Goal: Task Accomplishment & Management: Manage account settings

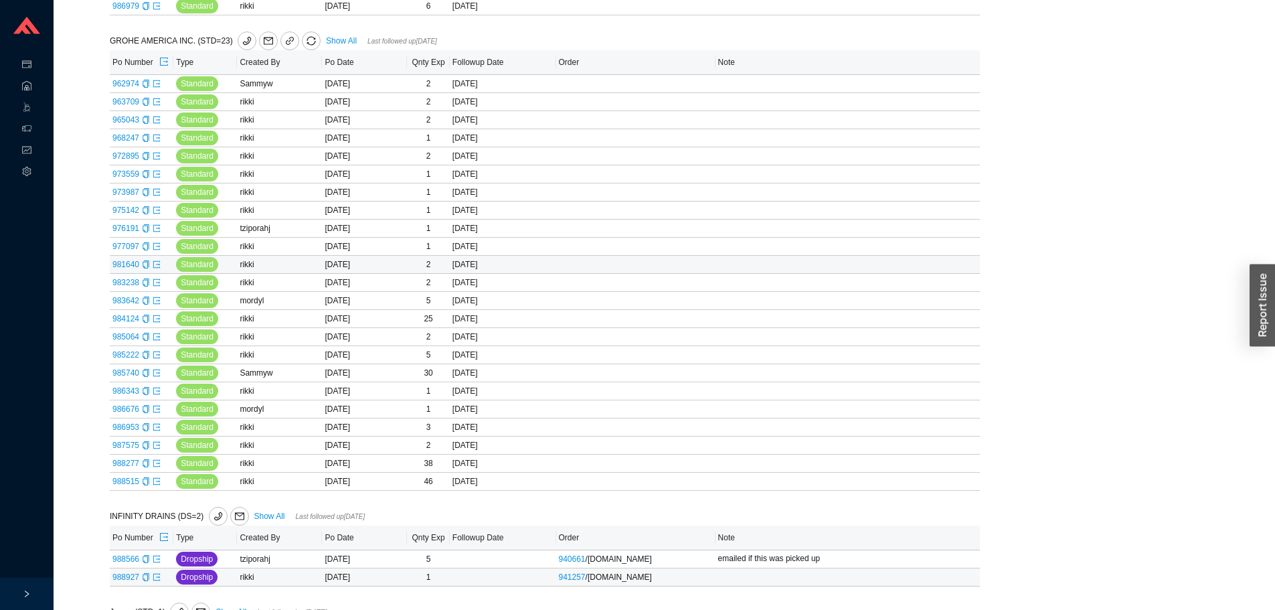
scroll to position [1004, 0]
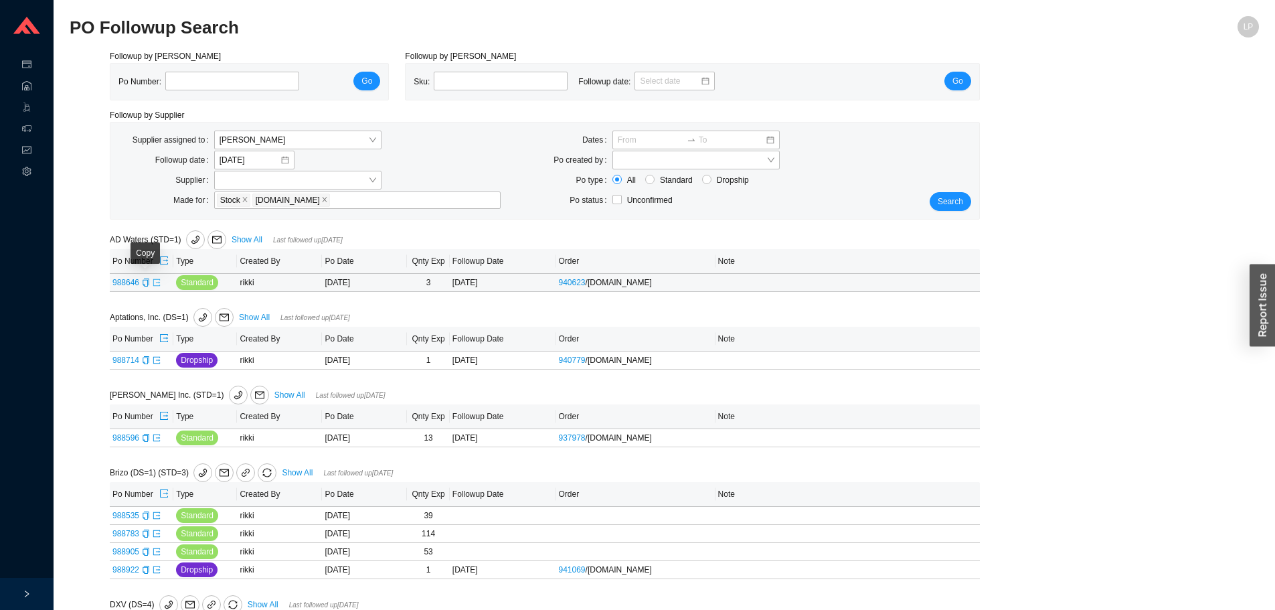
click at [155, 281] on icon "export" at bounding box center [157, 282] width 8 height 8
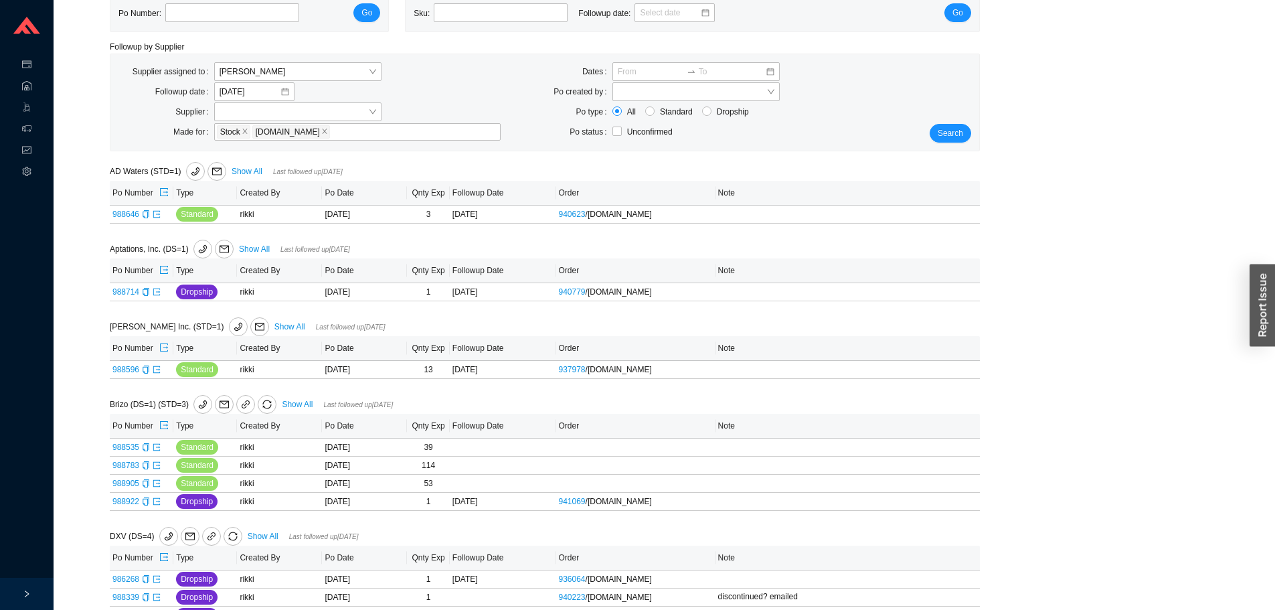
scroll to position [134, 0]
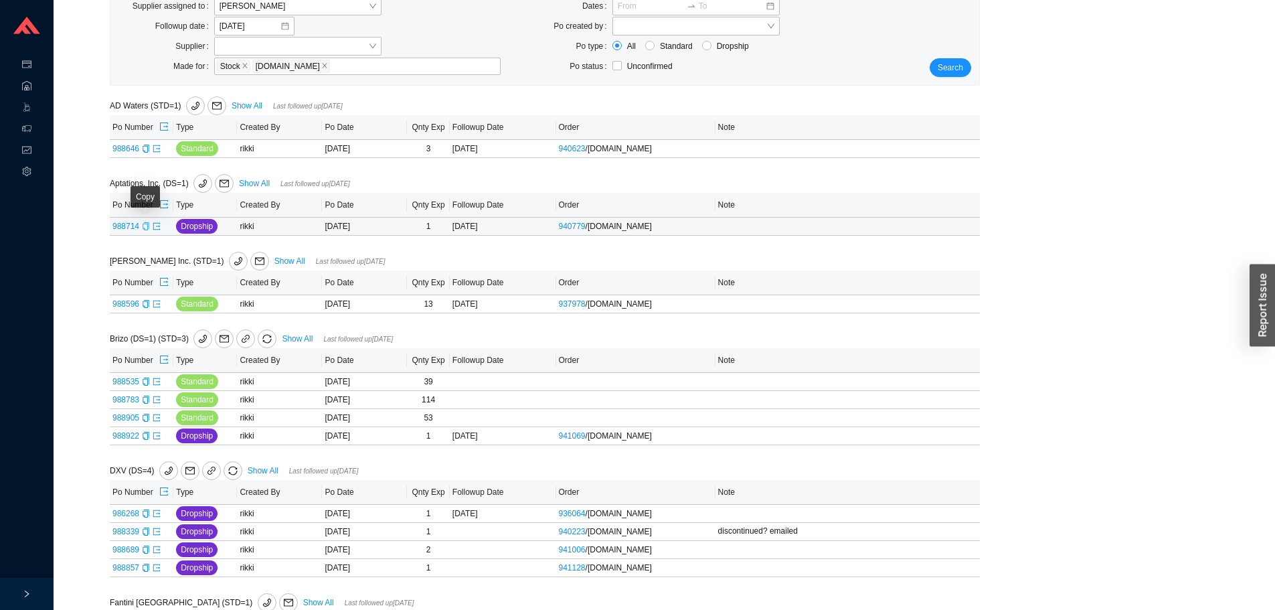
click at [146, 228] on icon "copy" at bounding box center [146, 226] width 8 height 8
drag, startPoint x: 751, startPoint y: 428, endPoint x: 478, endPoint y: 447, distance: 273.0
click at [750, 428] on tbody "988535 Standard rikki 09/17/2025 39 Add note 988783 Standard rikki 09/19/2025 1…" at bounding box center [545, 409] width 870 height 72
click at [155, 226] on icon "export" at bounding box center [157, 226] width 8 height 8
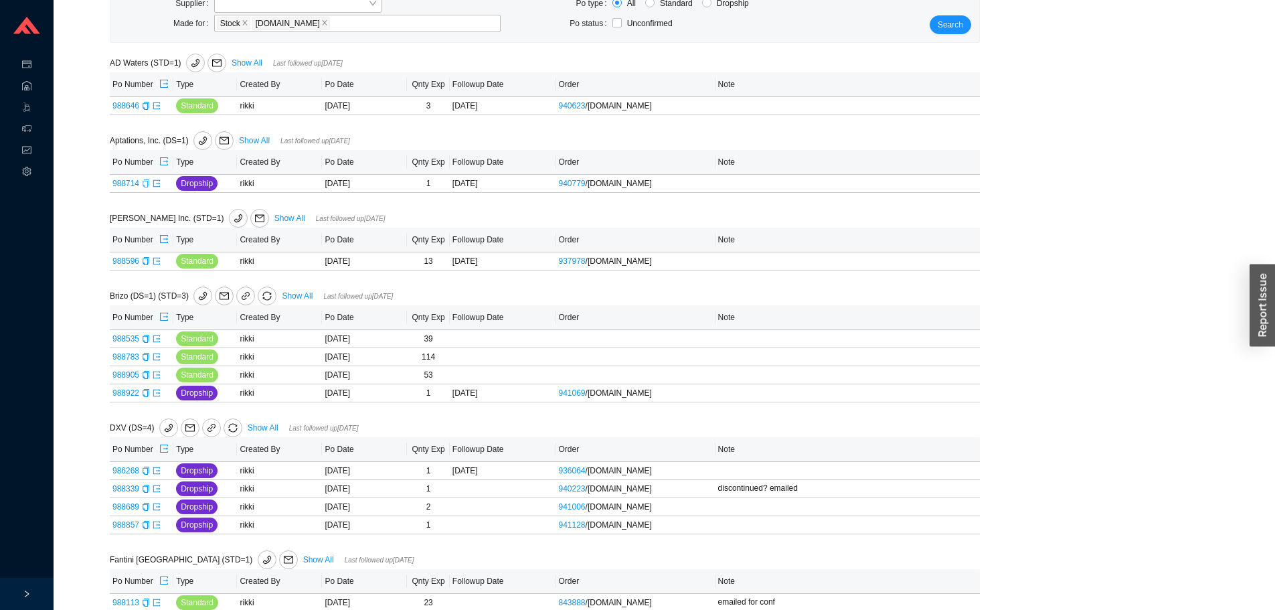
scroll to position [201, 0]
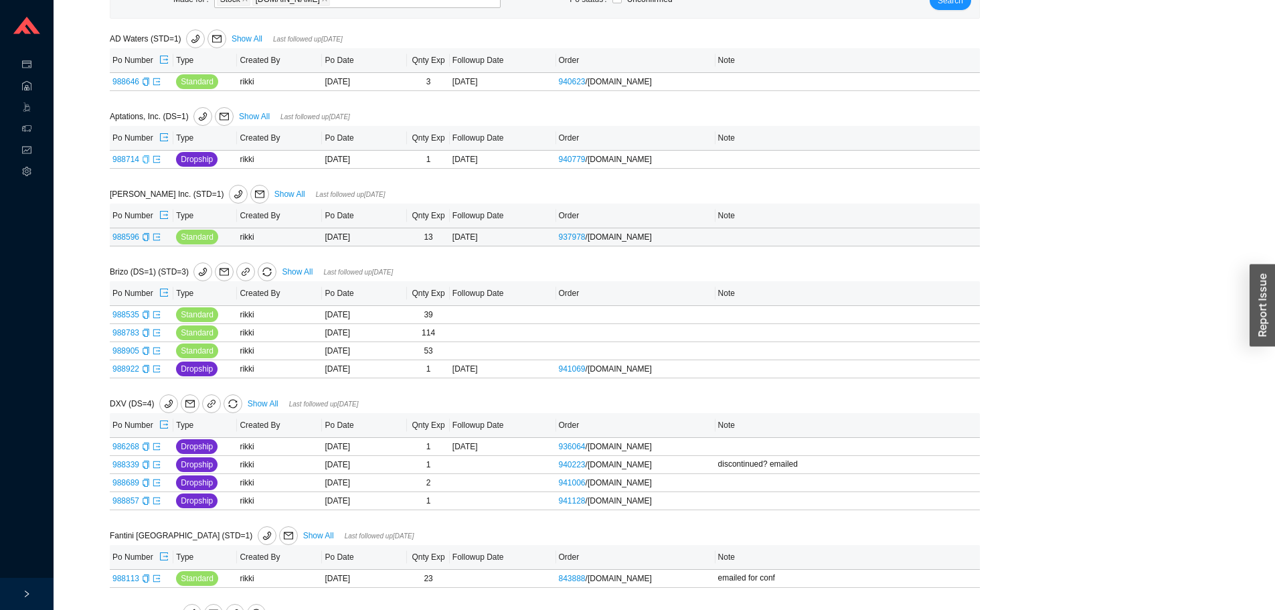
click at [157, 243] on td "988596" at bounding box center [142, 237] width 64 height 18
click at [157, 239] on icon "export" at bounding box center [157, 237] width 8 height 8
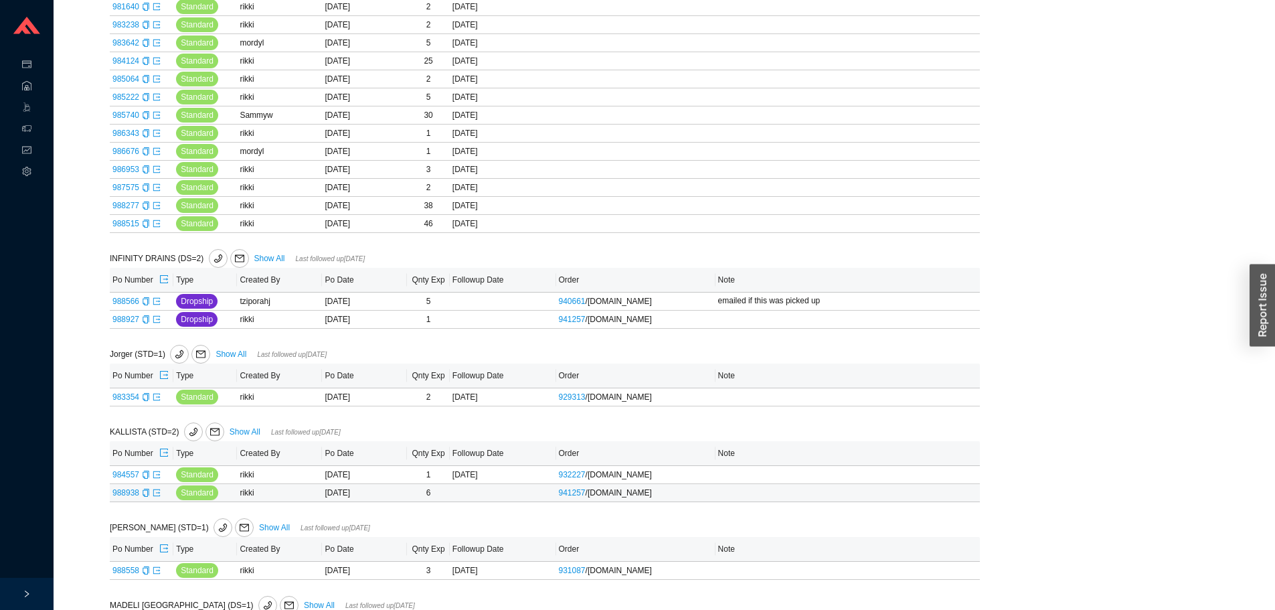
scroll to position [1205, 0]
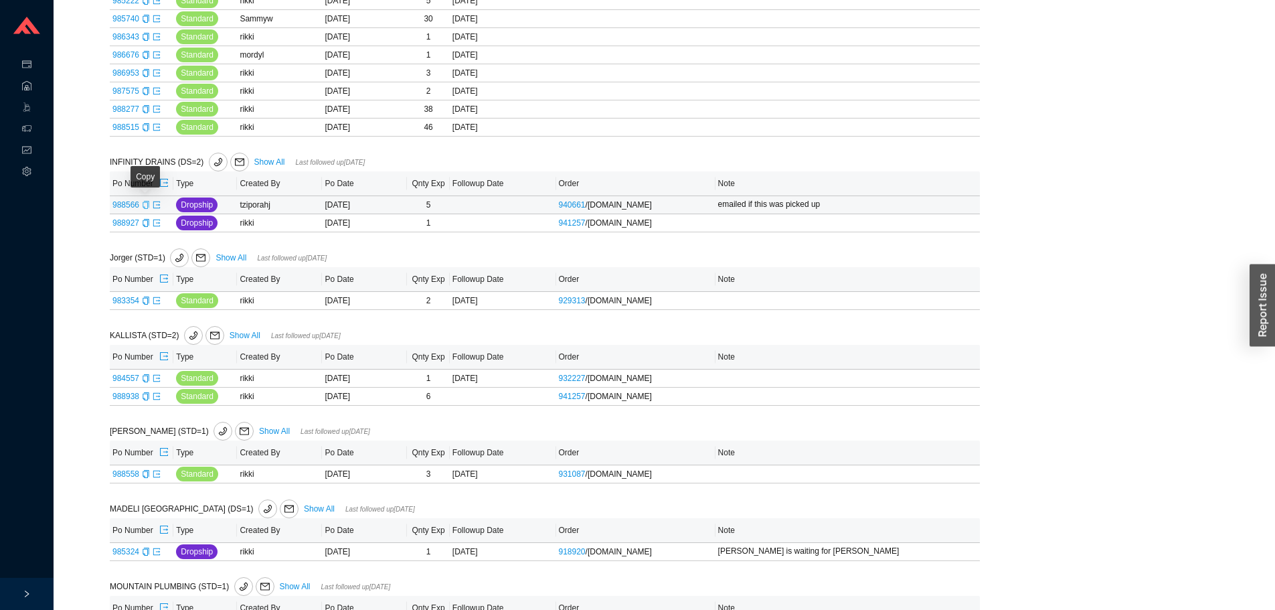
click at [146, 209] on icon "copy" at bounding box center [146, 205] width 8 height 8
click at [889, 410] on div "AD Waters (STD=1) Show All Last followed up 09/22/2025 Po Number Type Created B…" at bounding box center [545, 5] width 870 height 1959
click at [156, 207] on icon "export" at bounding box center [156, 204] width 7 height 7
click at [146, 229] on div "Copy" at bounding box center [146, 222] width 8 height 13
click at [159, 224] on icon "export" at bounding box center [157, 223] width 8 height 8
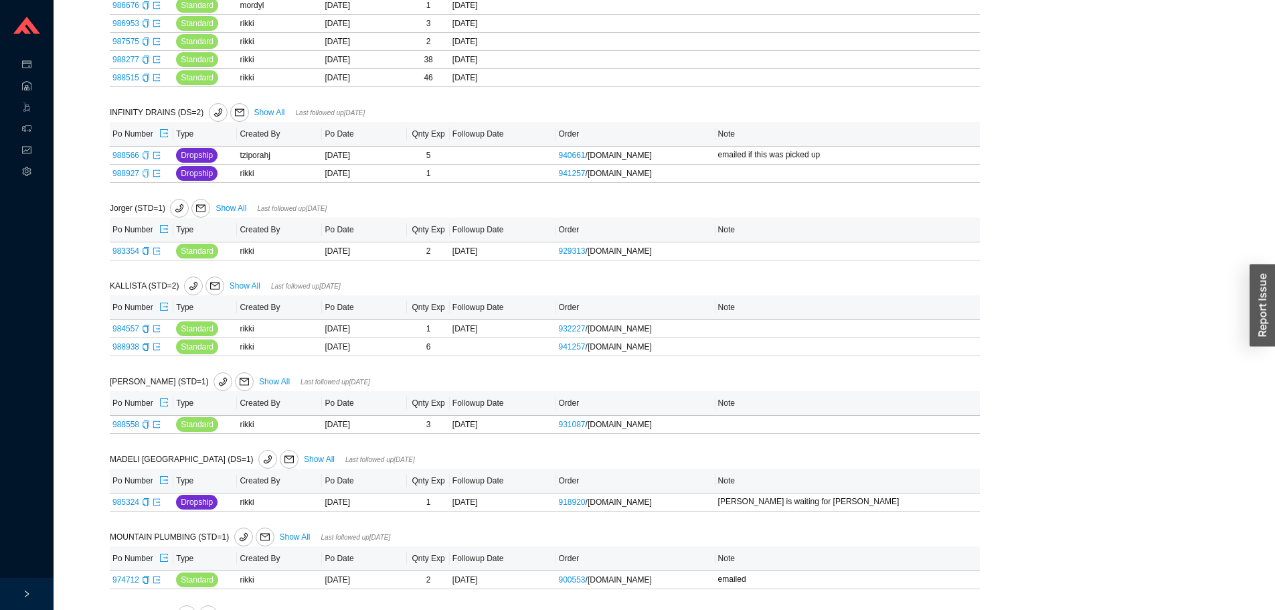
scroll to position [1338, 0]
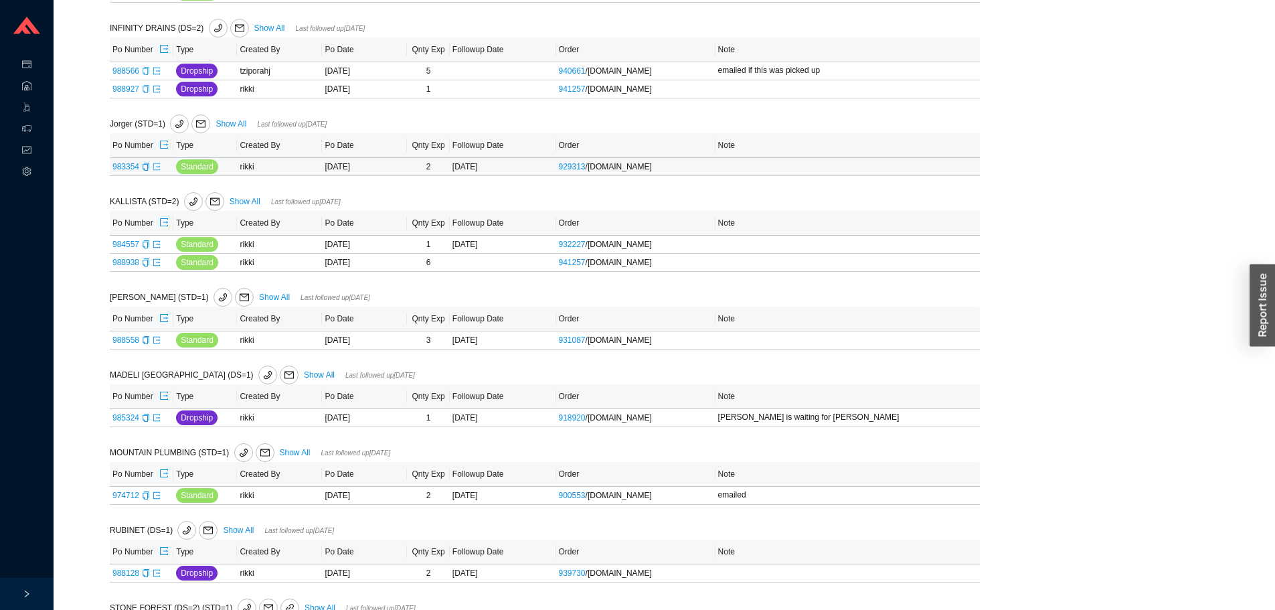
click at [159, 171] on icon "export" at bounding box center [157, 167] width 8 height 8
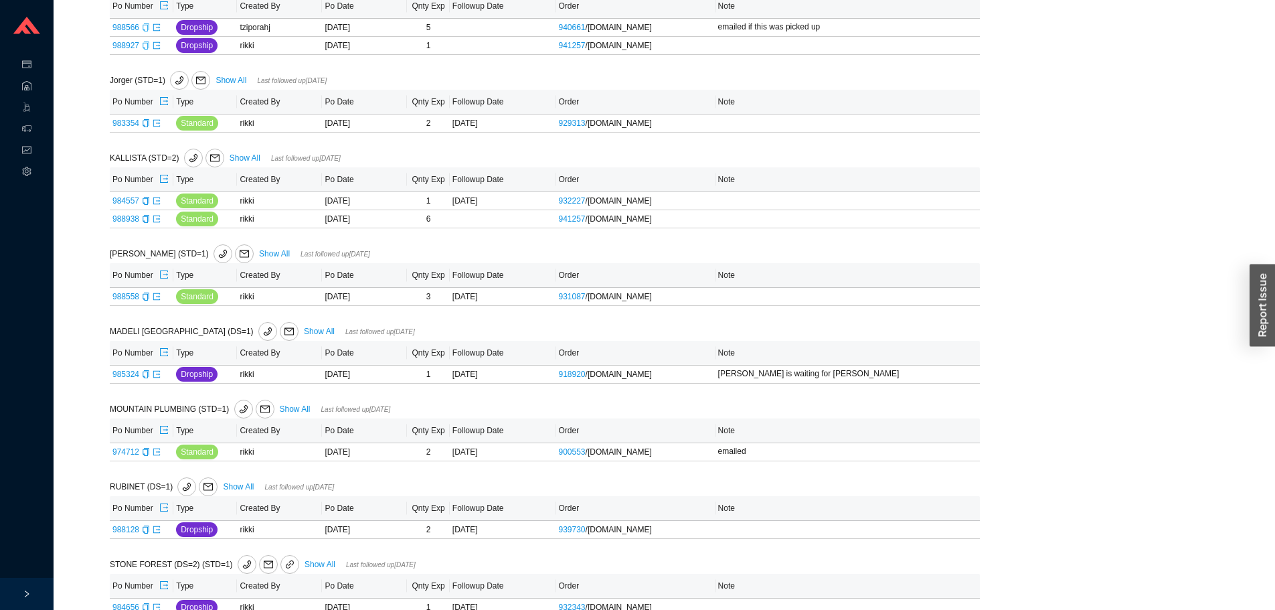
scroll to position [1405, 0]
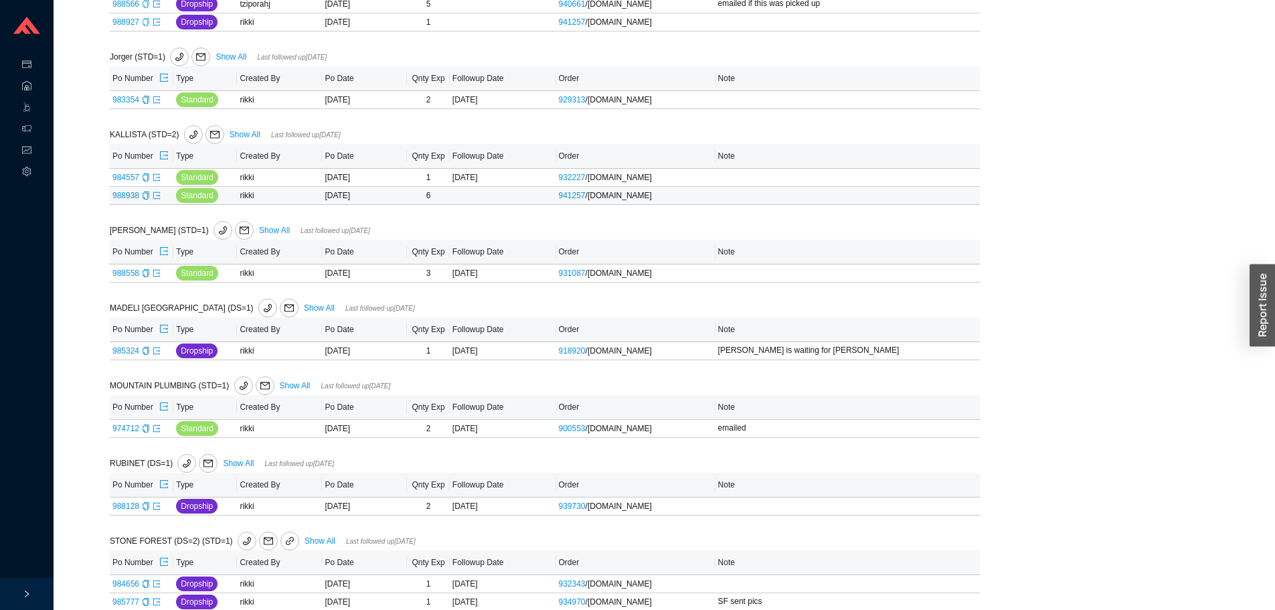
click at [153, 203] on td "988938" at bounding box center [142, 196] width 64 height 18
click at [155, 197] on icon "export" at bounding box center [157, 195] width 8 height 8
click at [157, 274] on icon "export" at bounding box center [157, 273] width 8 height 8
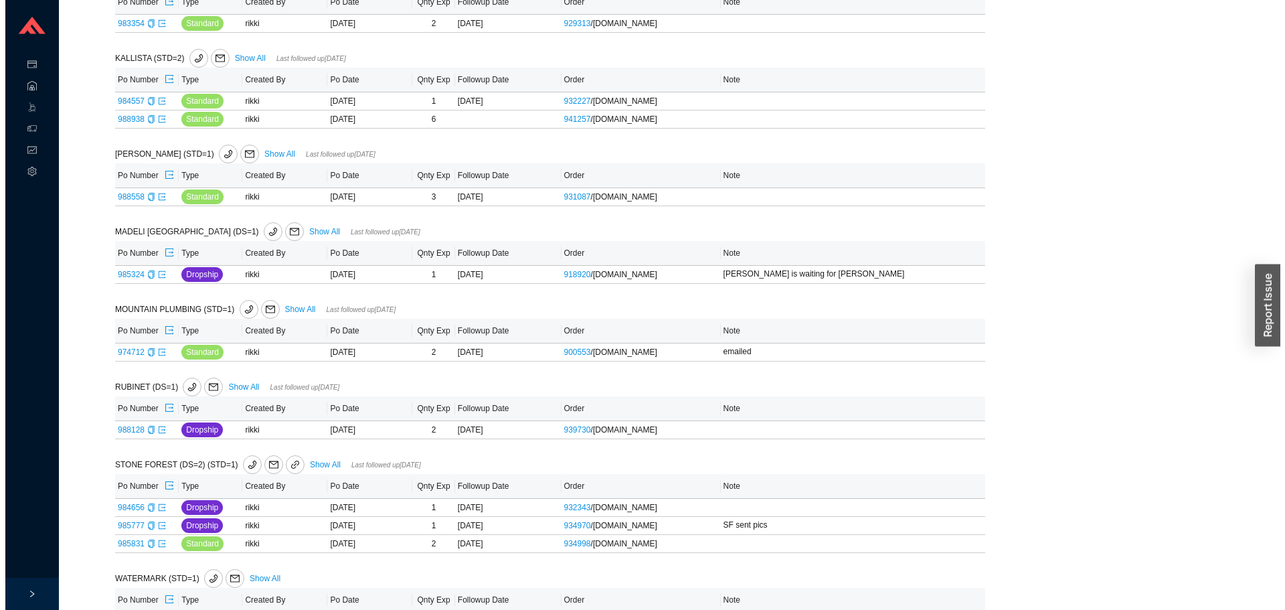
scroll to position [1539, 0]
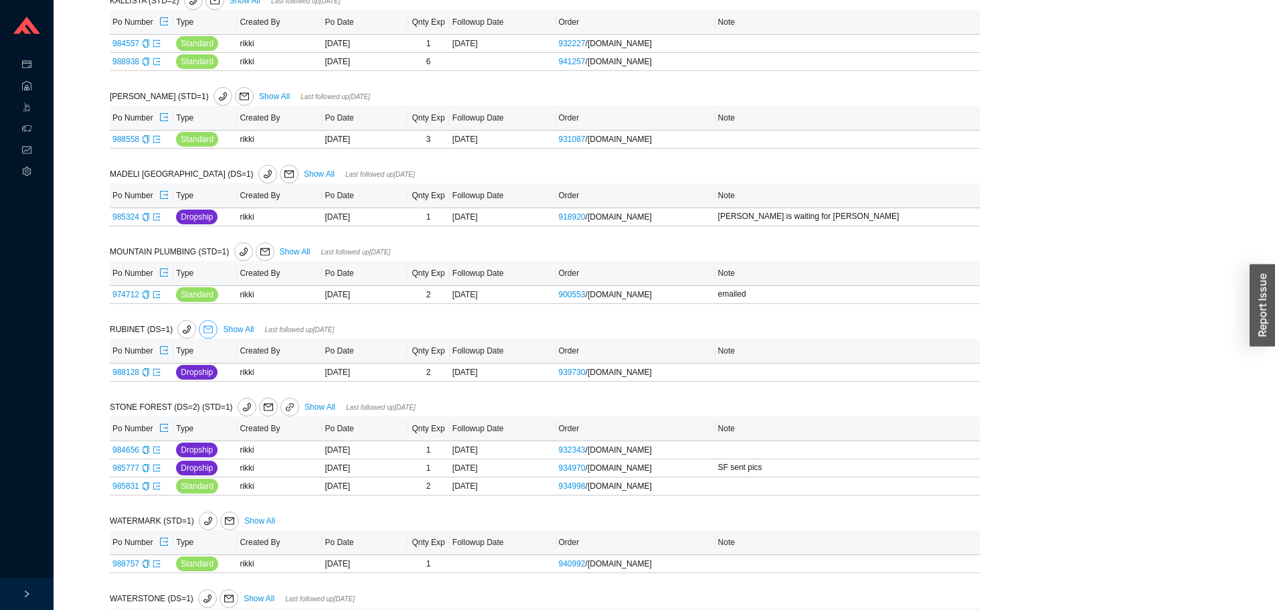
click at [200, 330] on span "mail" at bounding box center [207, 329] width 17 height 9
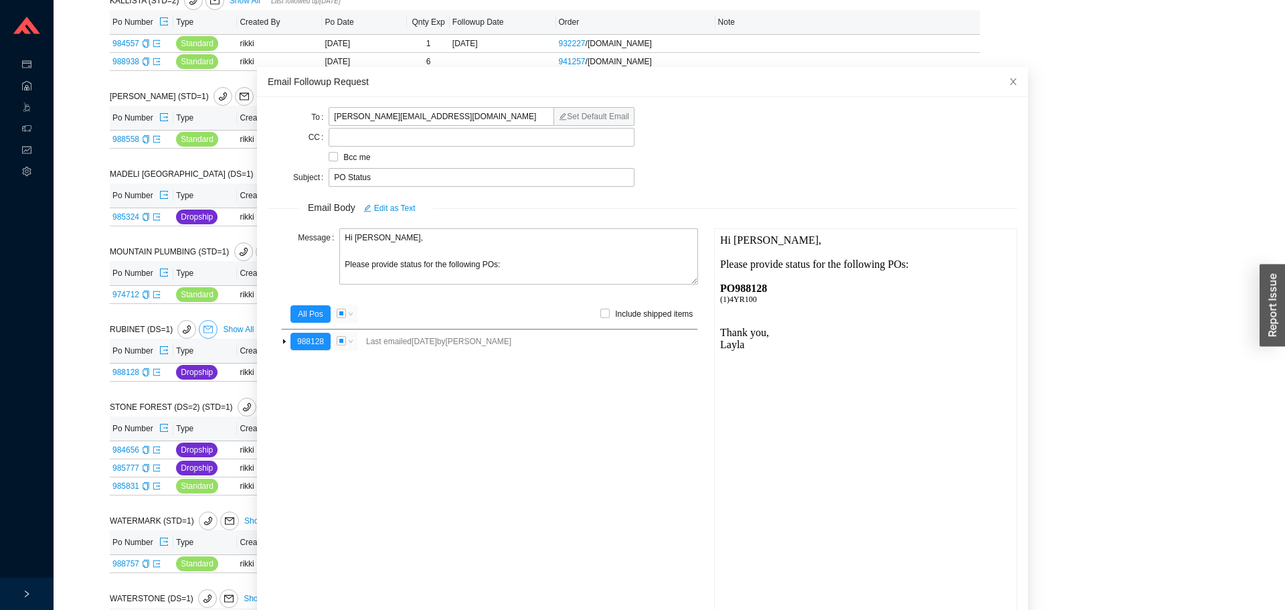
scroll to position [0, 0]
click at [397, 268] on textarea "Hi Melissa, Please provide status for the following POs:" at bounding box center [518, 256] width 359 height 56
click at [395, 268] on textarea "Hi Melissa, Please provide status for the following POs:" at bounding box center [518, 256] width 359 height 56
click at [498, 270] on textarea "Hi Melissa, Please provide the status/ tracking for the following POs:" at bounding box center [518, 256] width 359 height 56
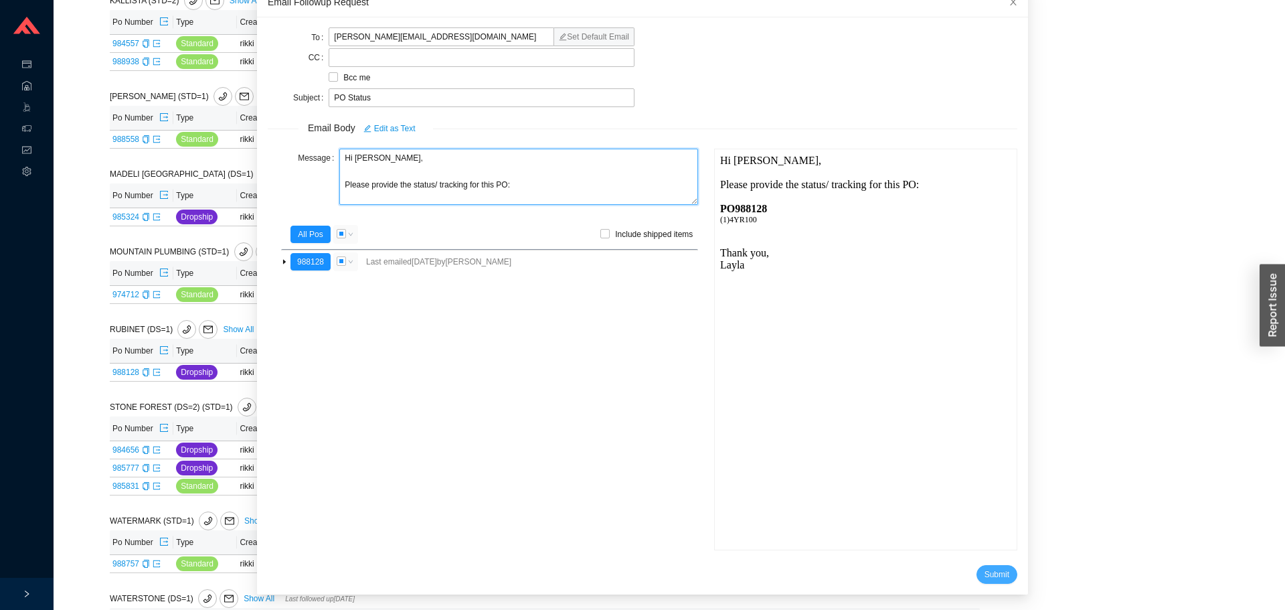
type textarea "Hi Melissa, Please provide the status/ tracking for this PO:"
click at [987, 575] on span "Submit" at bounding box center [996, 573] width 25 height 13
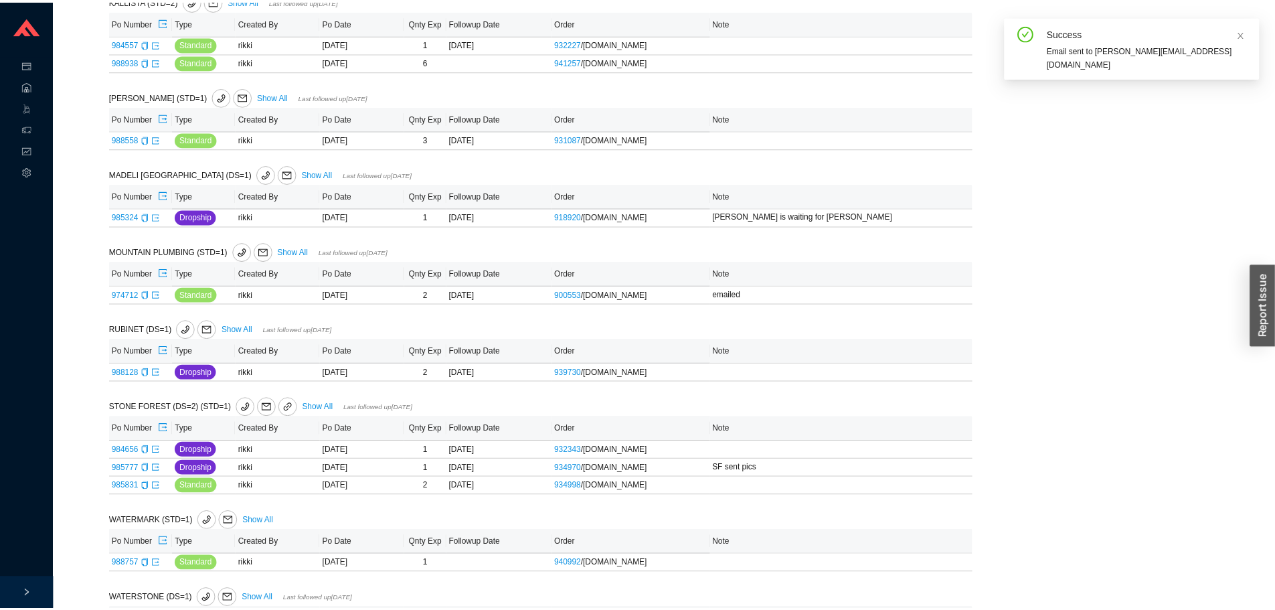
scroll to position [13, 0]
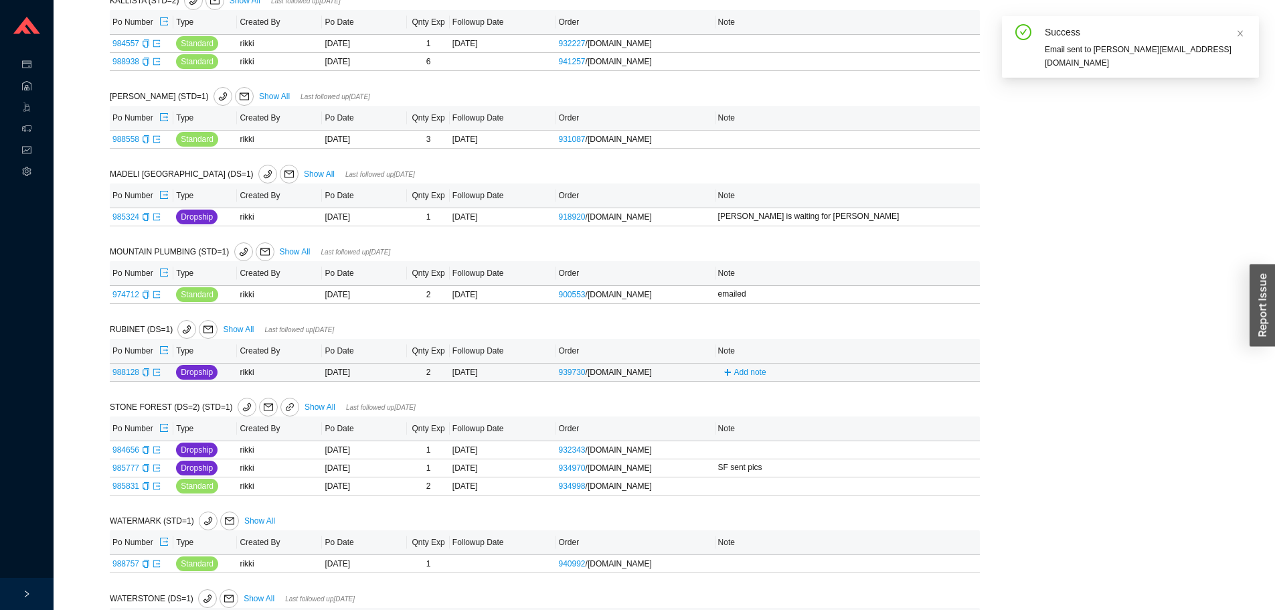
click at [721, 379] on div "Add note" at bounding box center [828, 372] width 221 height 15
click at [739, 373] on span "Add note" at bounding box center [750, 371] width 32 height 13
click at [747, 381] on input "text" at bounding box center [824, 371] width 209 height 19
type input "emailed"
click at [916, 394] on span "Save" at bounding box center [914, 390] width 18 height 13
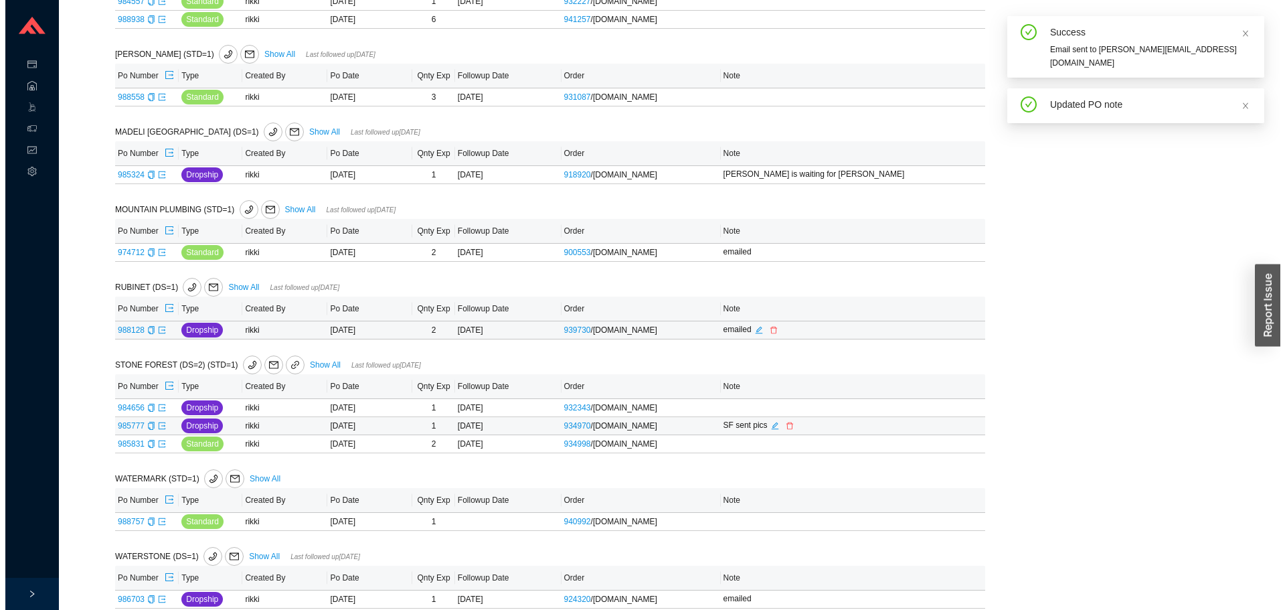
scroll to position [1601, 0]
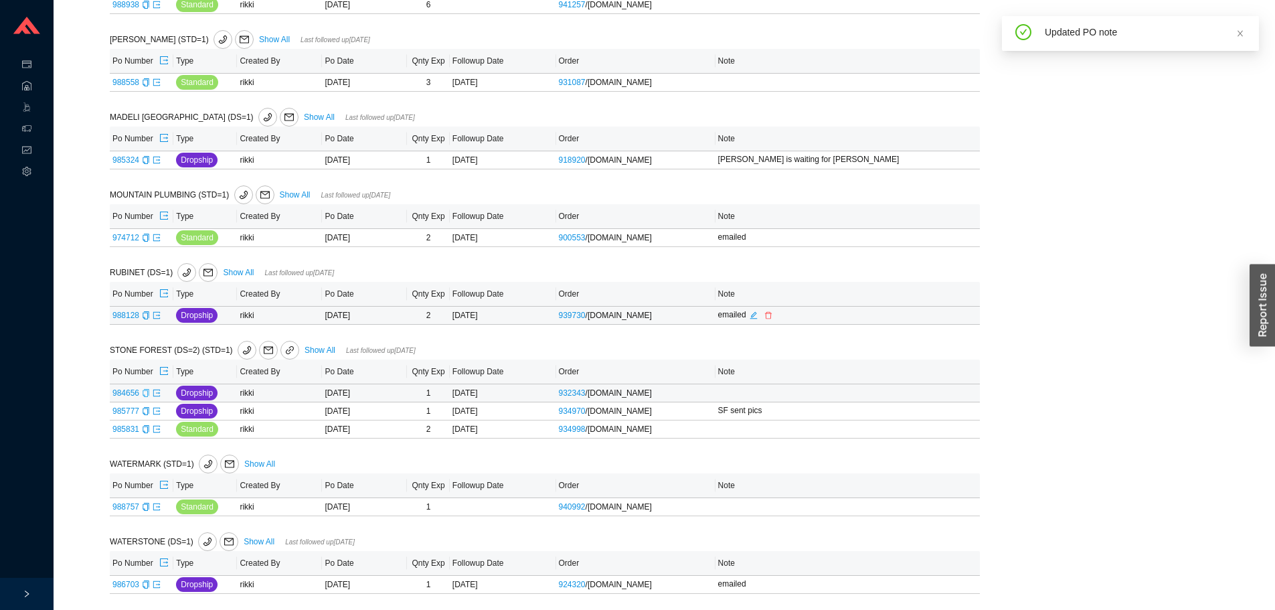
click at [143, 393] on icon "copy" at bounding box center [146, 393] width 8 height 8
click at [147, 428] on icon "copy" at bounding box center [146, 429] width 6 height 8
click at [264, 351] on icon "mail" at bounding box center [268, 349] width 9 height 9
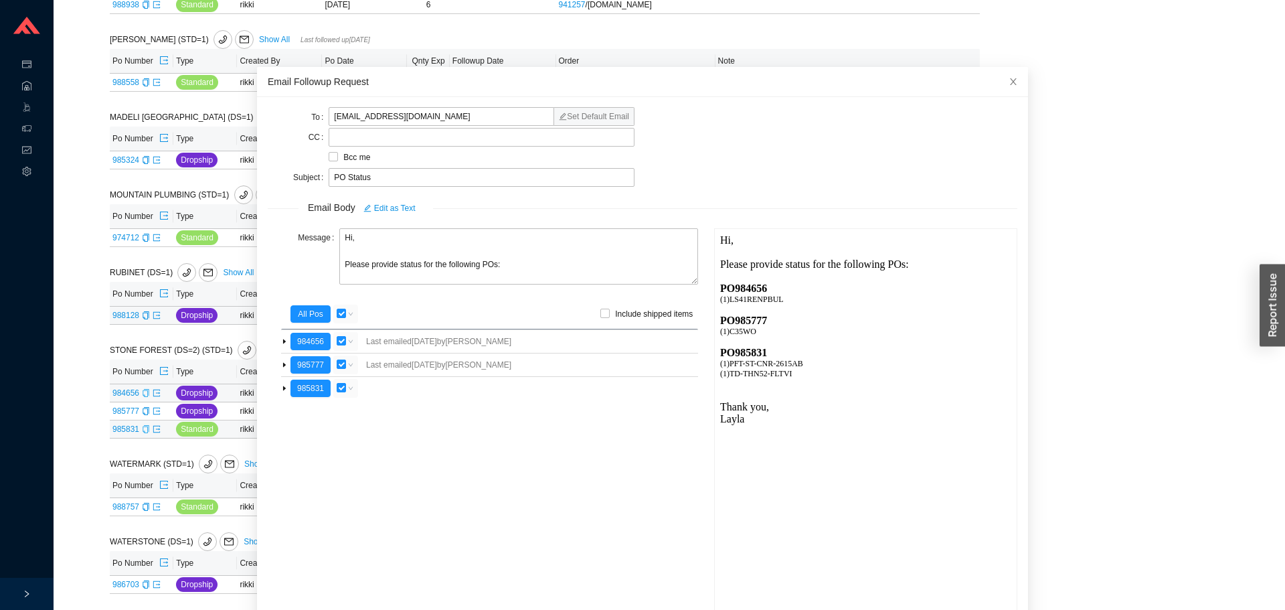
scroll to position [0, 0]
click at [320, 365] on button "985777" at bounding box center [310, 364] width 40 height 17
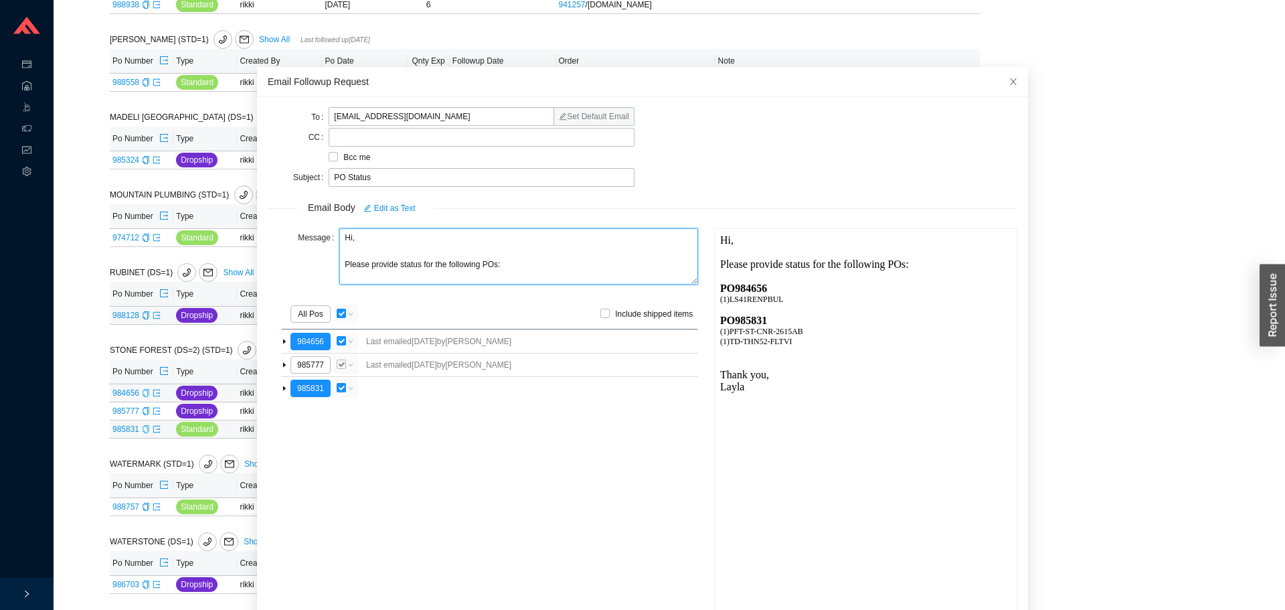
drag, startPoint x: 353, startPoint y: 236, endPoint x: 317, endPoint y: 242, distance: 36.5
click at [317, 242] on div "Message Hi, Please provide status for the following POs:" at bounding box center [483, 257] width 430 height 59
click at [393, 261] on textarea "Good afternoon, Please provide status for the following POs:" at bounding box center [518, 256] width 359 height 56
click at [444, 265] on textarea "Good afternoon, Please provide the status for the following POs:" at bounding box center [518, 256] width 359 height 56
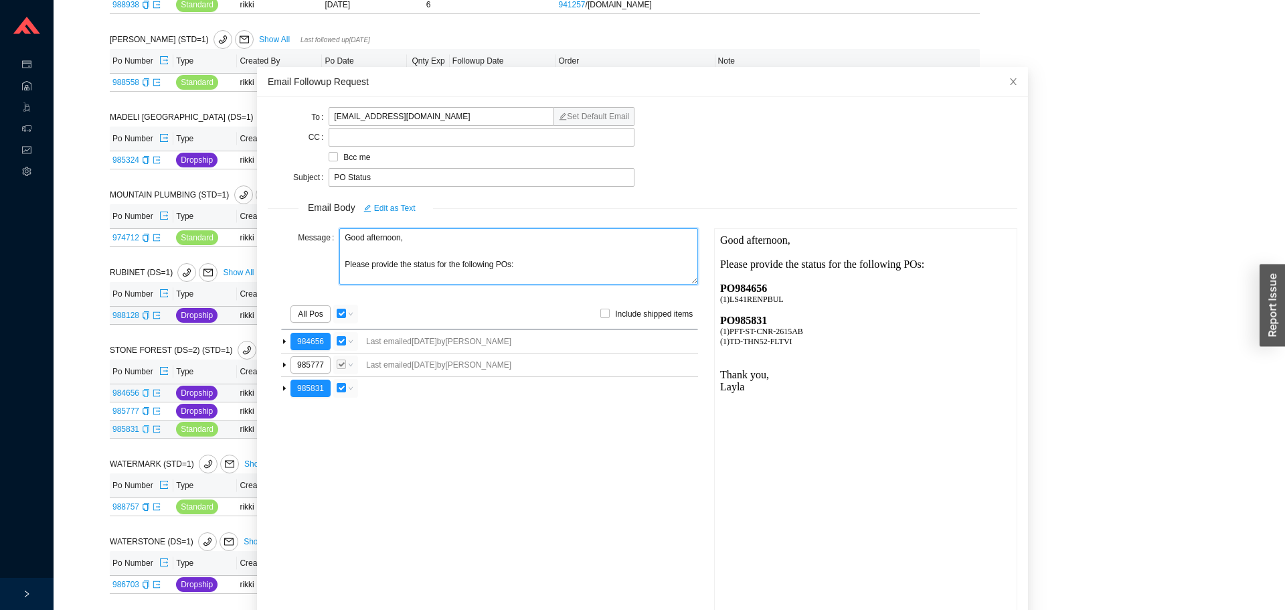
click at [433, 269] on textarea "Good afternoon, Please provide the status for the following POs:" at bounding box center [518, 256] width 359 height 56
click at [429, 270] on textarea "Good afternoon, Please provide the status for the following POs:" at bounding box center [518, 256] width 359 height 56
click at [505, 272] on textarea "Good afternoon, Please provide the status/ tracking for the following POs:" at bounding box center [518, 256] width 359 height 56
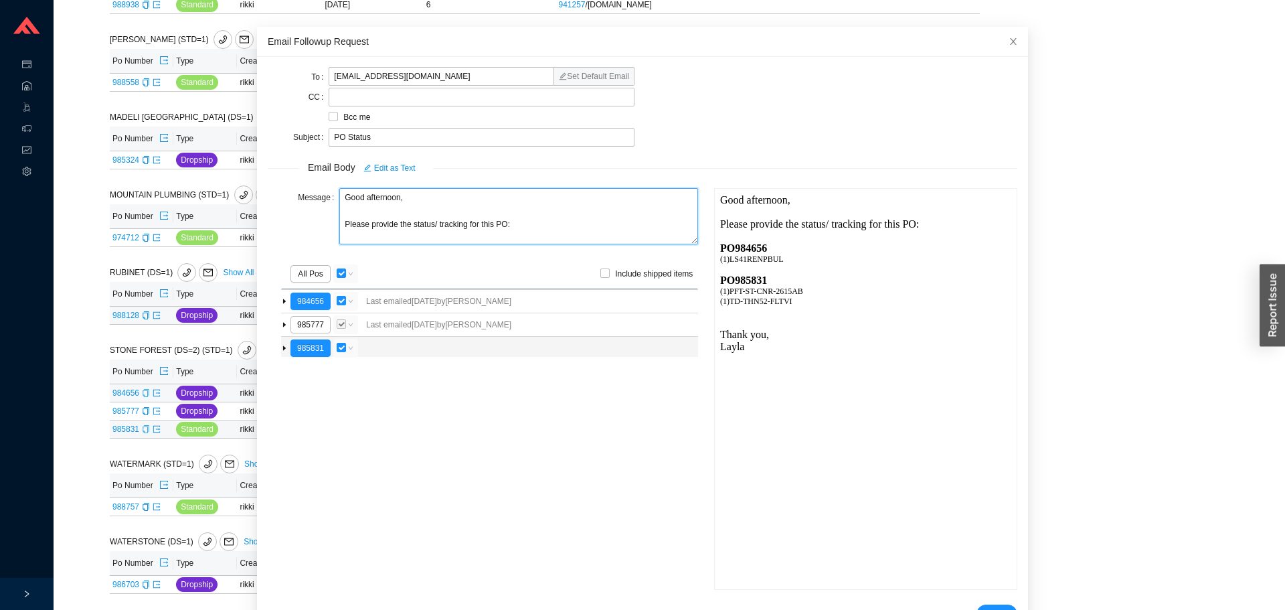
scroll to position [80, 0]
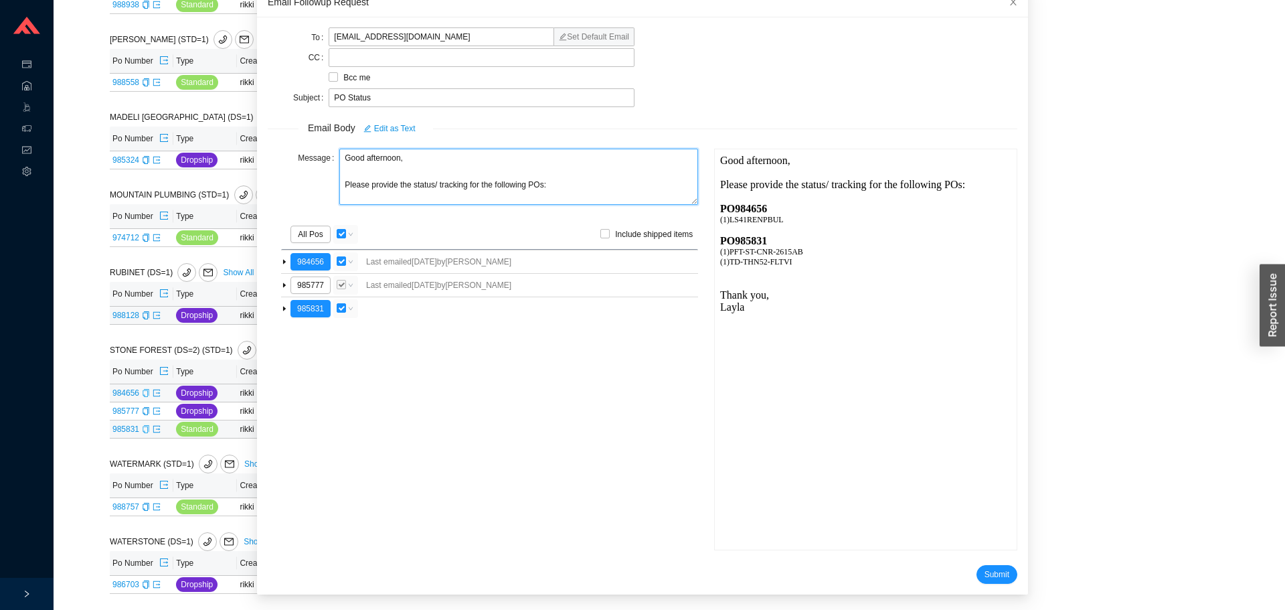
click at [511, 199] on textarea "Good afternoon, Please provide the status/ tracking for the following POs:" at bounding box center [518, 177] width 359 height 56
type textarea "Good afternoon, Please provide the status/ tracking for the following POs:"
click at [342, 236] on input "checkbox" at bounding box center [341, 233] width 9 height 9
checkbox input "false"
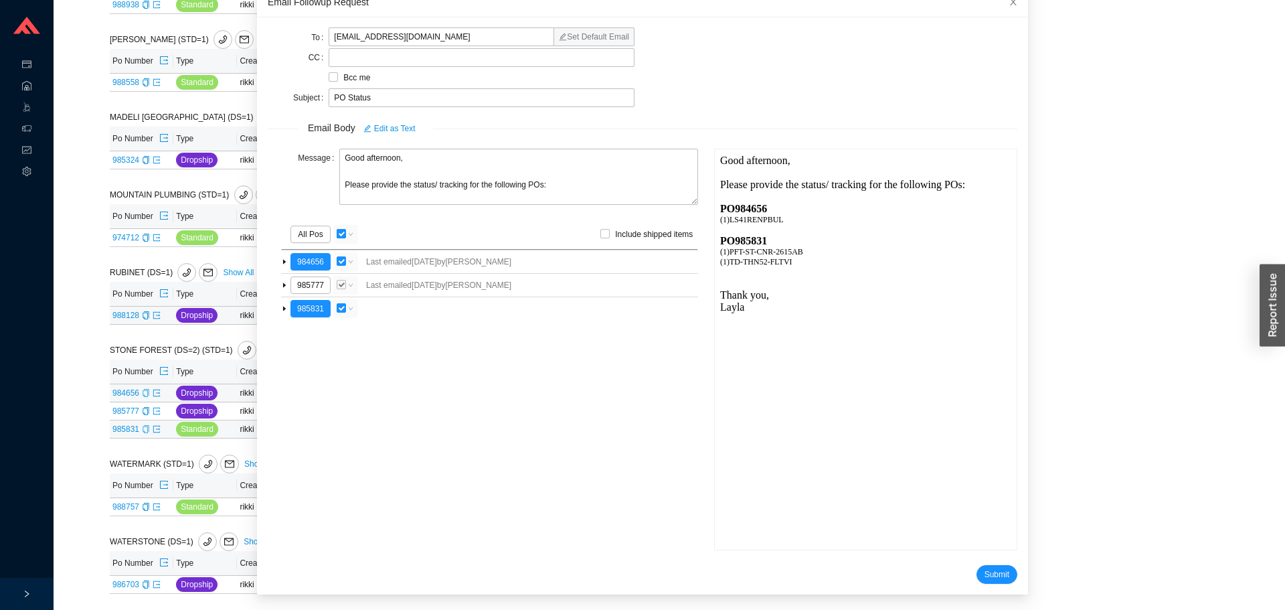
checkbox input "false"
click at [984, 578] on span "Submit" at bounding box center [996, 573] width 25 height 13
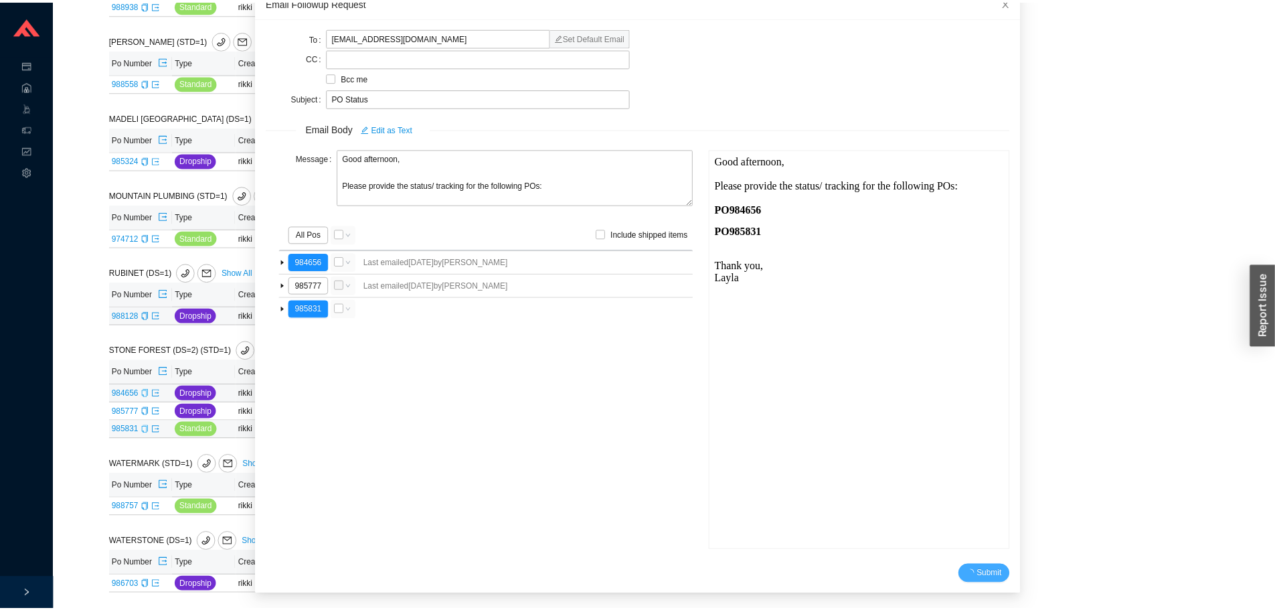
scroll to position [13, 0]
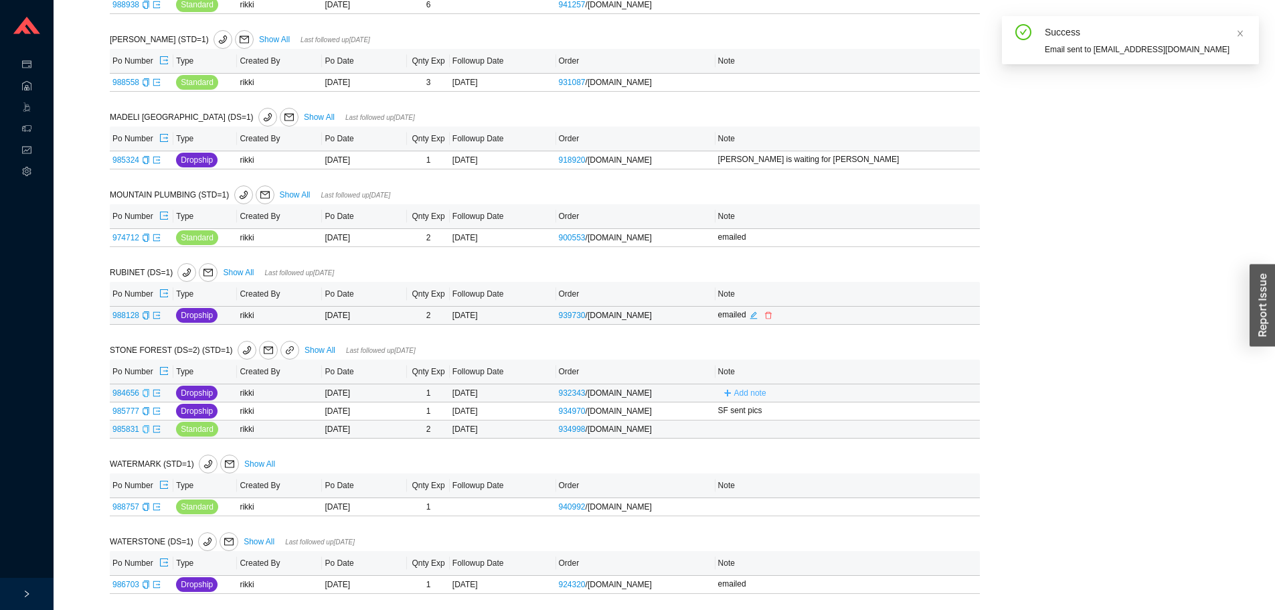
click at [740, 389] on span "Add note" at bounding box center [750, 392] width 32 height 13
click at [741, 395] on input "text" at bounding box center [824, 392] width 209 height 19
click at [782, 408] on div "Cancel Save" at bounding box center [824, 411] width 209 height 15
click at [811, 416] on div "Cancel Save" at bounding box center [824, 411] width 209 height 15
click at [798, 400] on form "Cancel Save" at bounding box center [824, 401] width 209 height 36
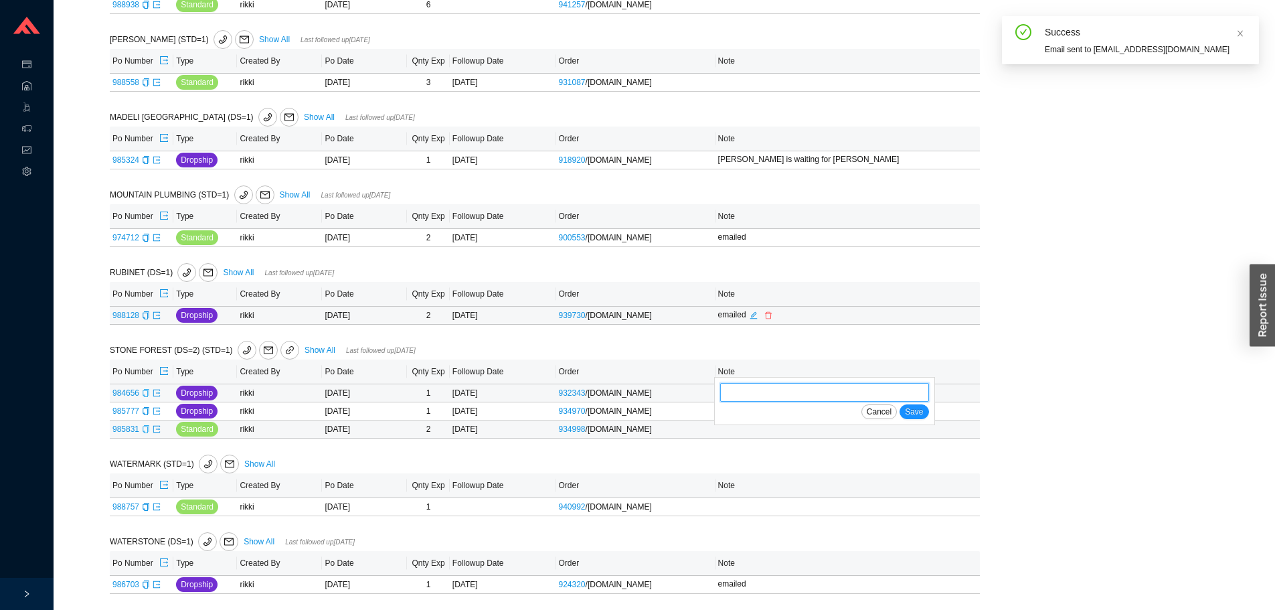
click at [801, 397] on input "text" at bounding box center [824, 392] width 209 height 19
type input "emailed"
click at [915, 410] on span "Save" at bounding box center [914, 411] width 18 height 13
click at [743, 434] on span "Add note" at bounding box center [750, 428] width 32 height 13
click at [749, 434] on input "text" at bounding box center [824, 428] width 209 height 19
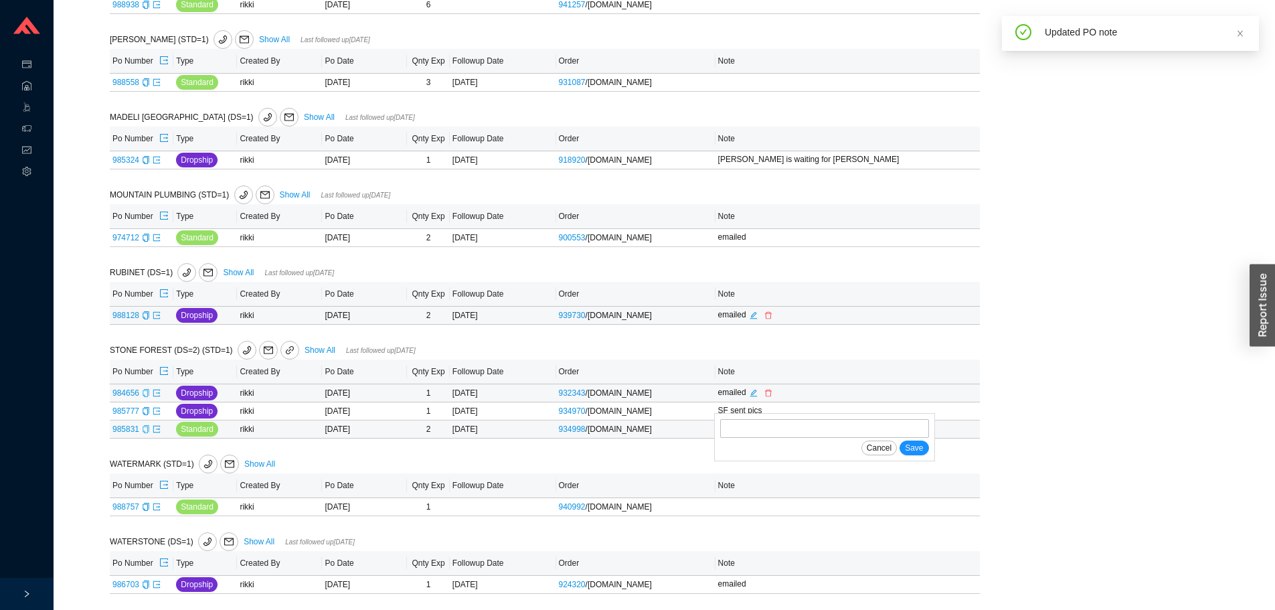
type input "emailed"
click at [919, 446] on span "Save" at bounding box center [914, 447] width 18 height 13
click at [144, 507] on icon "copy" at bounding box center [146, 507] width 8 height 8
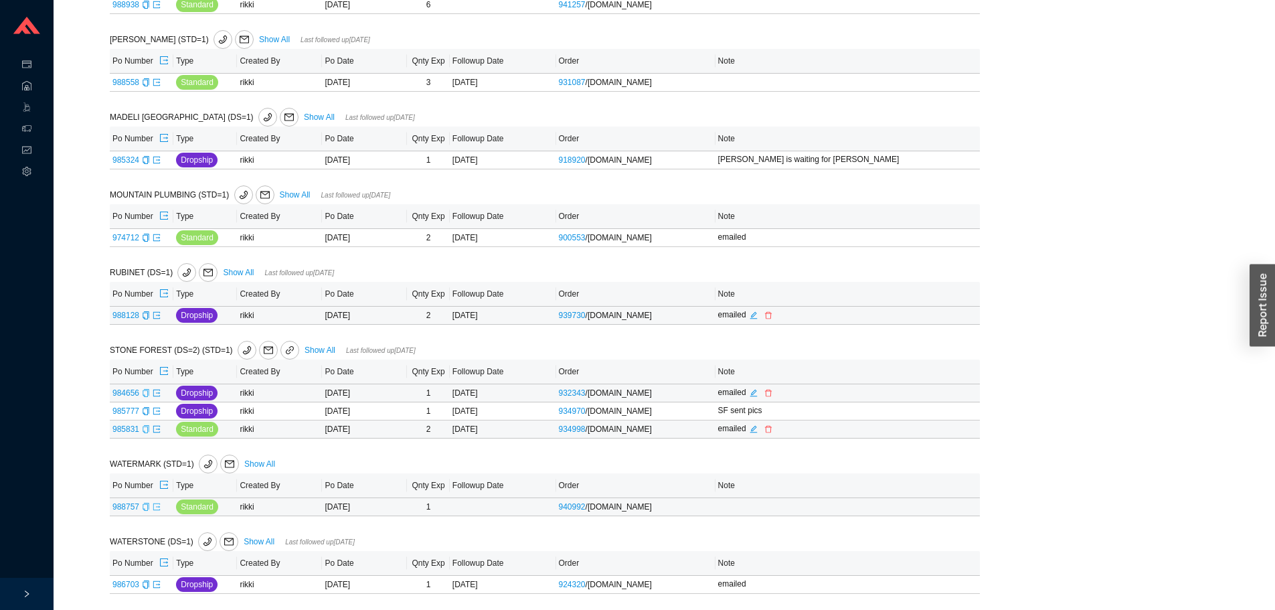
click at [156, 505] on icon "export" at bounding box center [157, 507] width 8 height 8
click at [159, 582] on icon "export" at bounding box center [157, 584] width 8 height 8
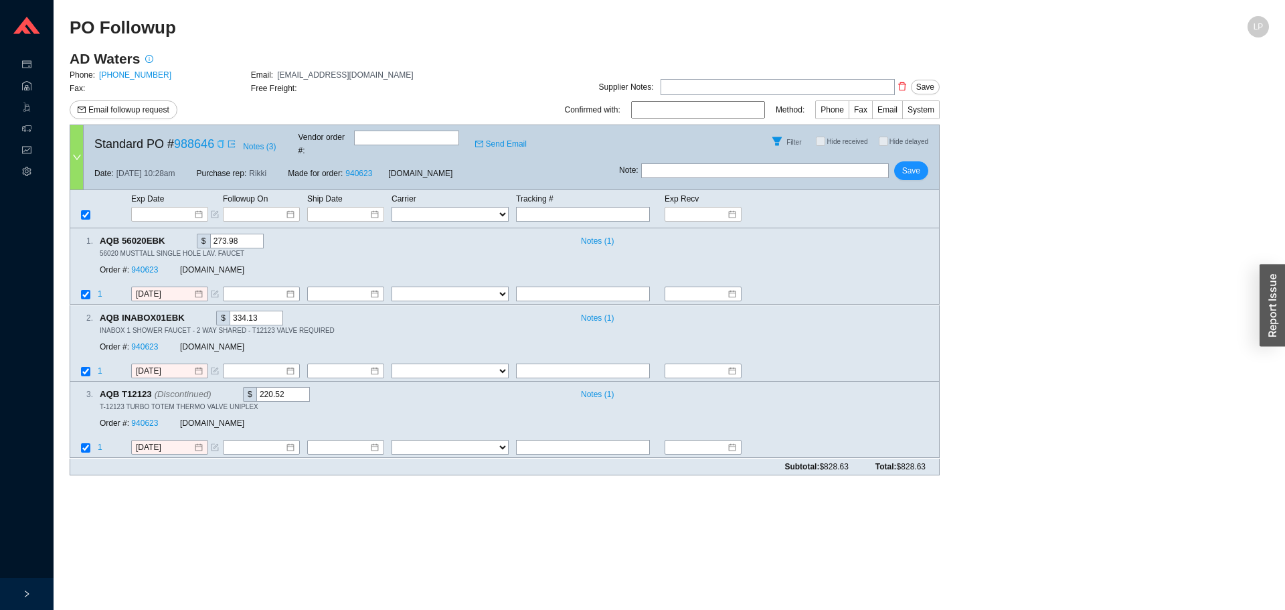
click at [221, 140] on icon "copy" at bounding box center [220, 144] width 6 height 8
click at [929, 408] on div "3 . AQB T12123 (Discontinued) $ 220.52 Notes ( 1 ) T-12123 TURBO TOTEM THERMO V…" at bounding box center [505, 419] width 870 height 76
click at [112, 108] on span "Email followup request" at bounding box center [128, 109] width 81 height 13
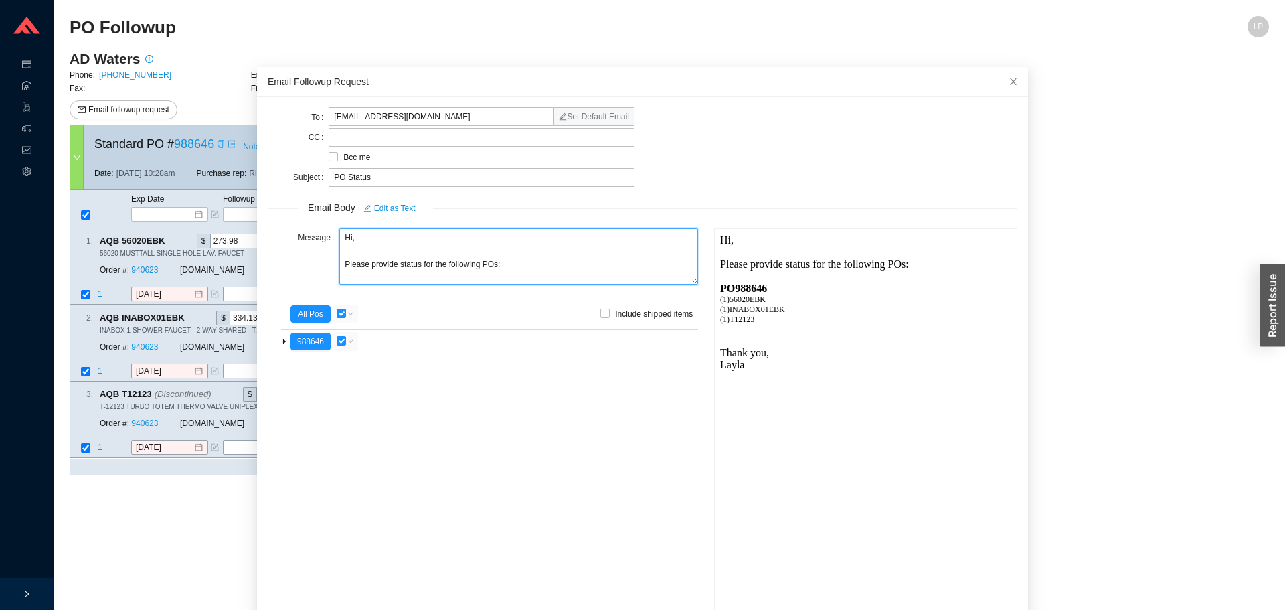
drag, startPoint x: 358, startPoint y: 241, endPoint x: 328, endPoint y: 242, distance: 30.1
click at [328, 242] on div "Message Hi, Please provide status for the following POs:" at bounding box center [483, 257] width 430 height 59
click at [391, 263] on textarea "Good afternoon, Please provide status for the following POs:" at bounding box center [518, 256] width 359 height 56
click at [432, 256] on textarea "Good afternoon, Please provide the status for the following POs:" at bounding box center [518, 256] width 359 height 56
click at [428, 262] on textarea "Good afternoon, Please provide the status for the following POs:" at bounding box center [518, 256] width 359 height 56
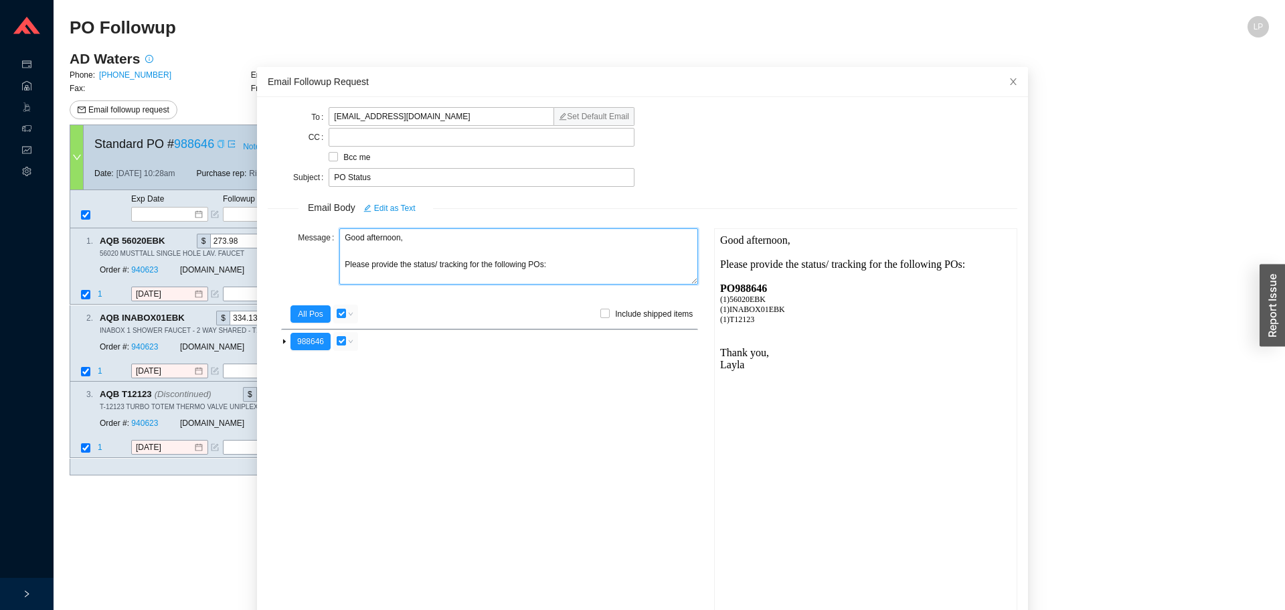
click at [502, 268] on textarea "Good afternoon, Please provide the status/ tracking for the following POs:" at bounding box center [518, 256] width 359 height 56
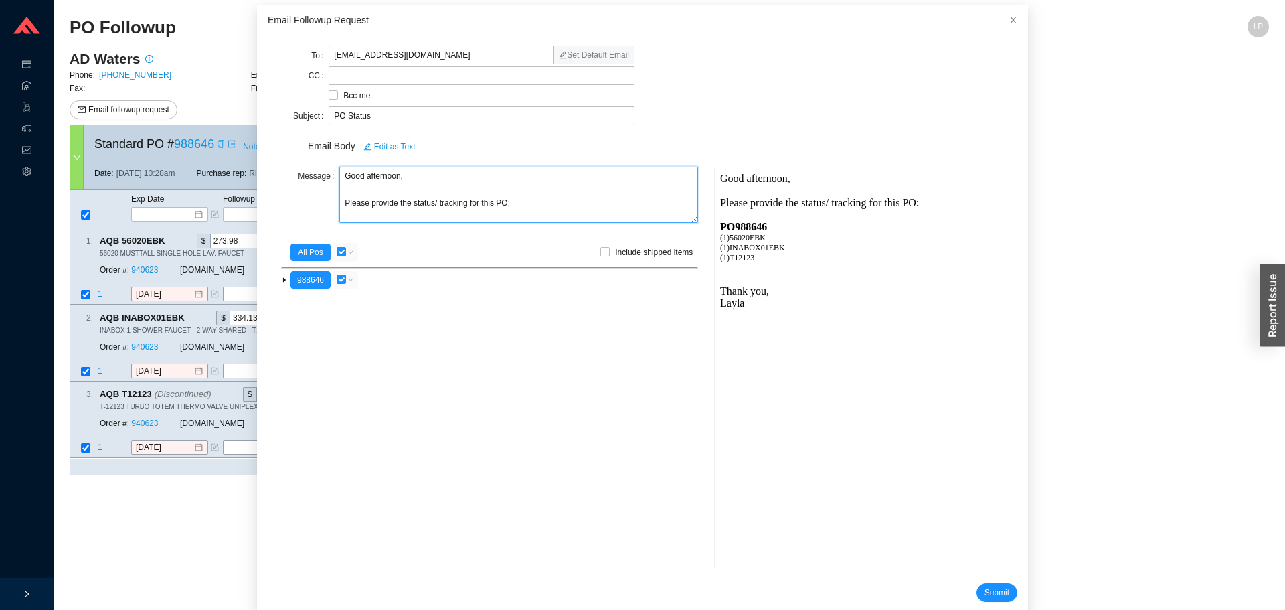
scroll to position [80, 0]
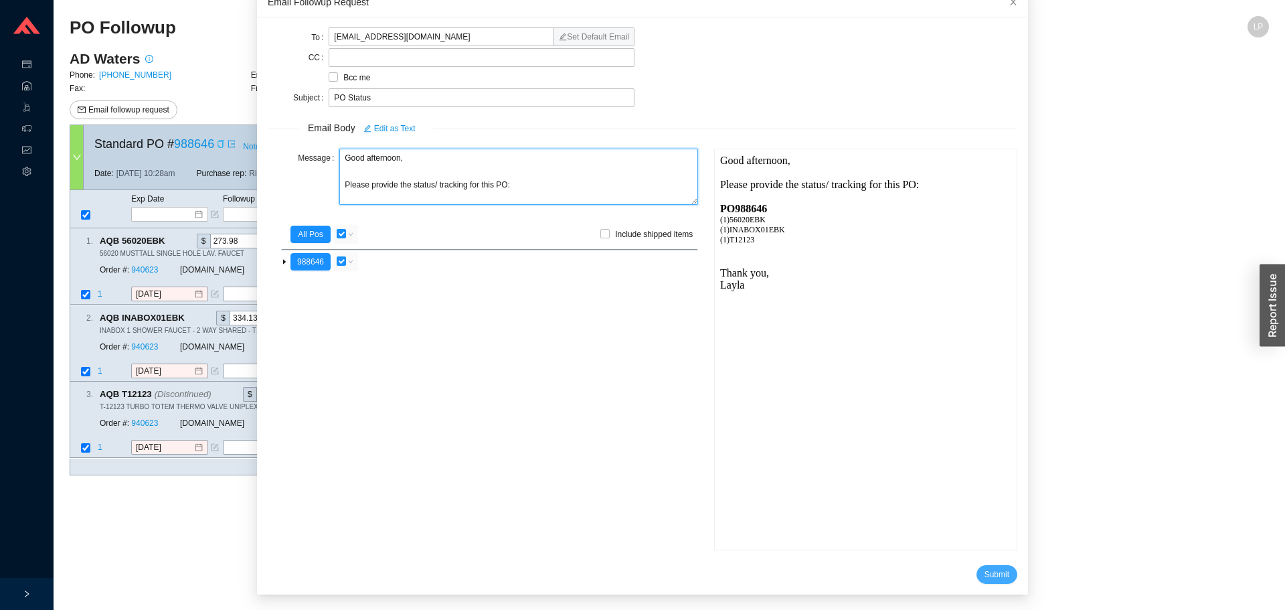
type textarea "Good afternoon, Please provide the status/ tracking for this PO:"
click at [984, 571] on span "Submit" at bounding box center [996, 573] width 25 height 13
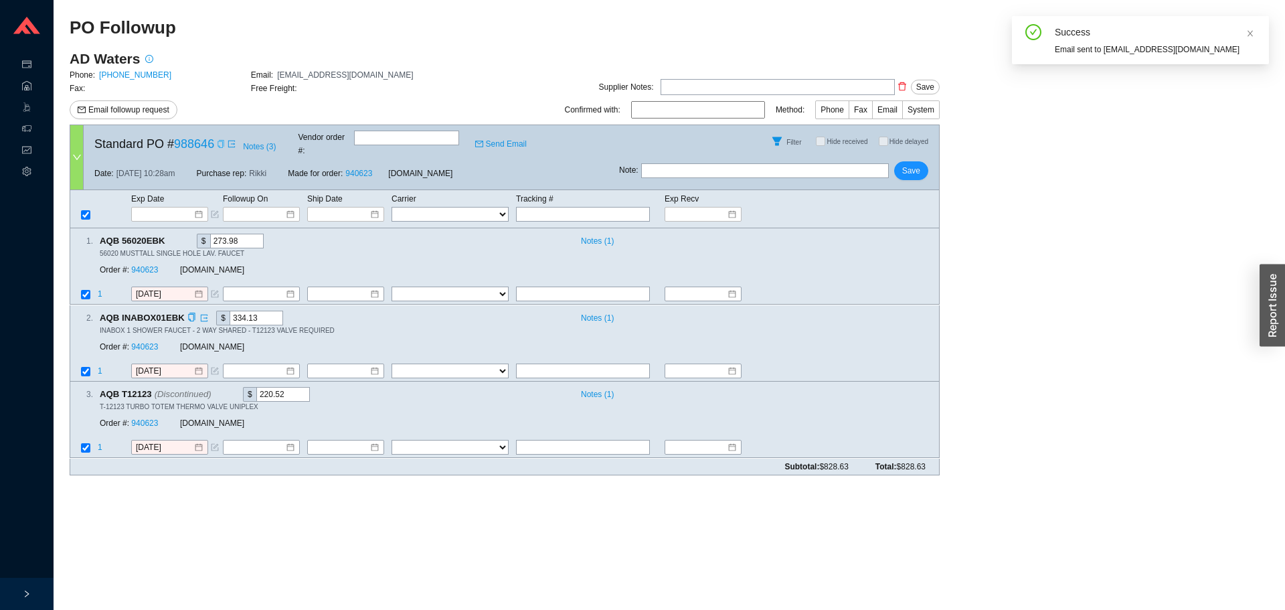
scroll to position [13, 0]
click at [749, 163] on input "text" at bounding box center [765, 170] width 248 height 15
type input "emailed"
drag, startPoint x: 925, startPoint y: 156, endPoint x: 915, endPoint y: 157, distance: 9.4
click at [919, 161] on button "Save" at bounding box center [911, 170] width 34 height 19
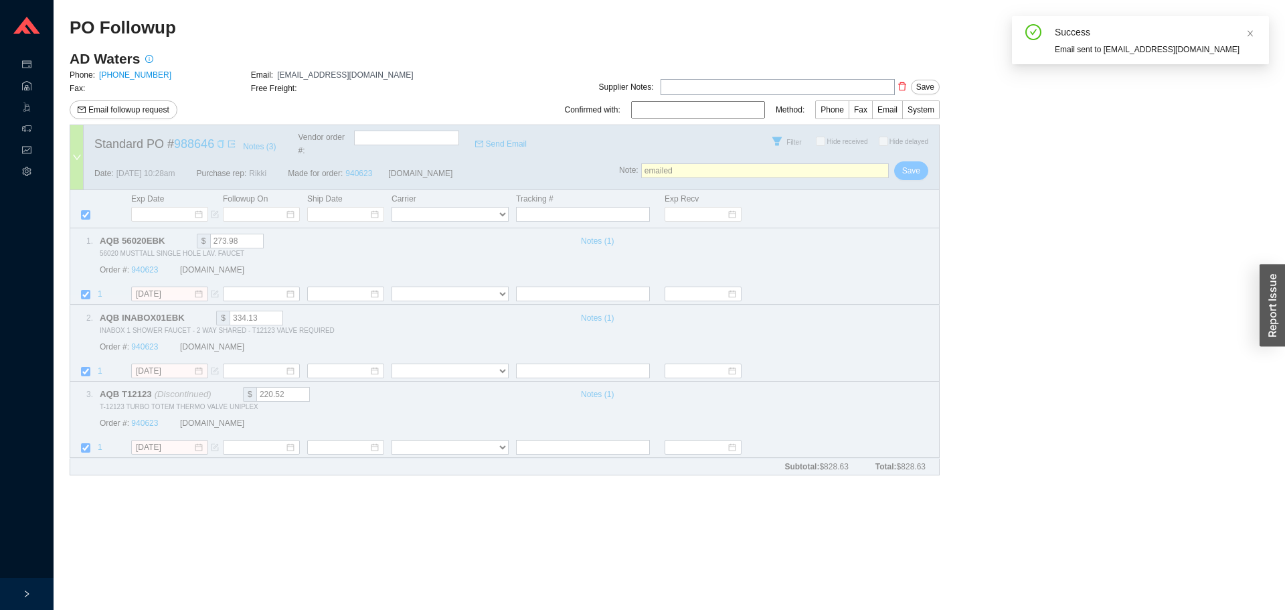
click at [909, 158] on div "AD Waters Phone: 1-888 239-9336 Email: orderus@ad-waters.com Fax: Free Freight:…" at bounding box center [505, 268] width 870 height 436
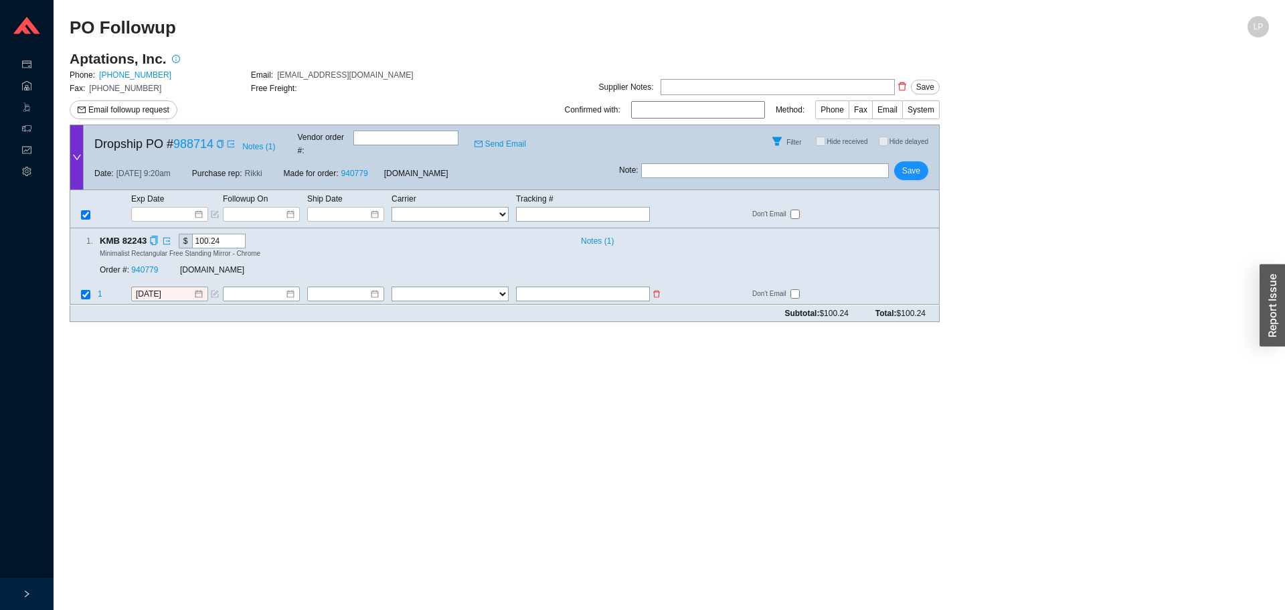
click at [539, 287] on input "text" at bounding box center [583, 294] width 134 height 15
paste input "393481014761"
type input "393481014761"
click at [479, 287] on select "FedEx UPS ---------------- 2 Day Transportation INC A&B Freight A. [PERSON_NAME…" at bounding box center [449, 294] width 117 height 15
drag, startPoint x: 460, startPoint y: 304, endPoint x: 456, endPoint y: 274, distance: 31.0
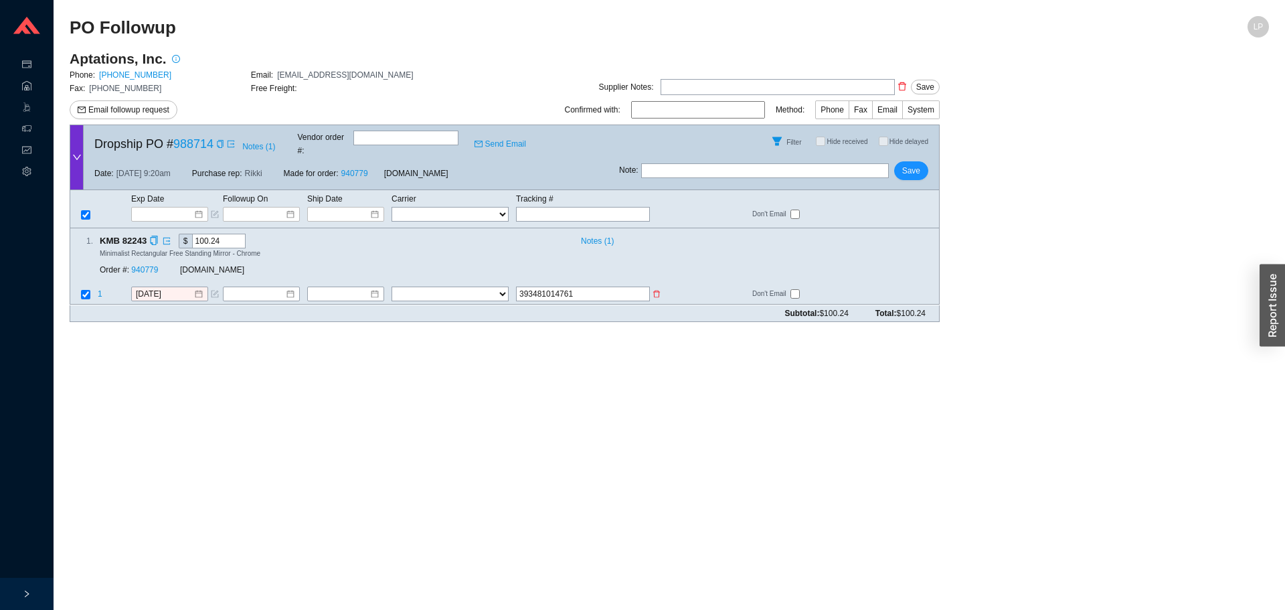
click at [458, 276] on form "Dropship PO # 988714 Notes ( 1 ) Vendor order # : Send Email Filter Hide receiv…" at bounding box center [505, 222] width 870 height 197
click at [456, 287] on select "FedEx UPS ---------------- 2 Day Transportation INC A&B Freight A. [PERSON_NAME…" at bounding box center [449, 294] width 117 height 15
click at [451, 287] on select "FedEx UPS ---------------- 2 Day Transportation INC A&B Freight A. [PERSON_NAME…" at bounding box center [449, 294] width 117 height 15
select select "1"
click at [353, 288] on input at bounding box center [341, 294] width 58 height 13
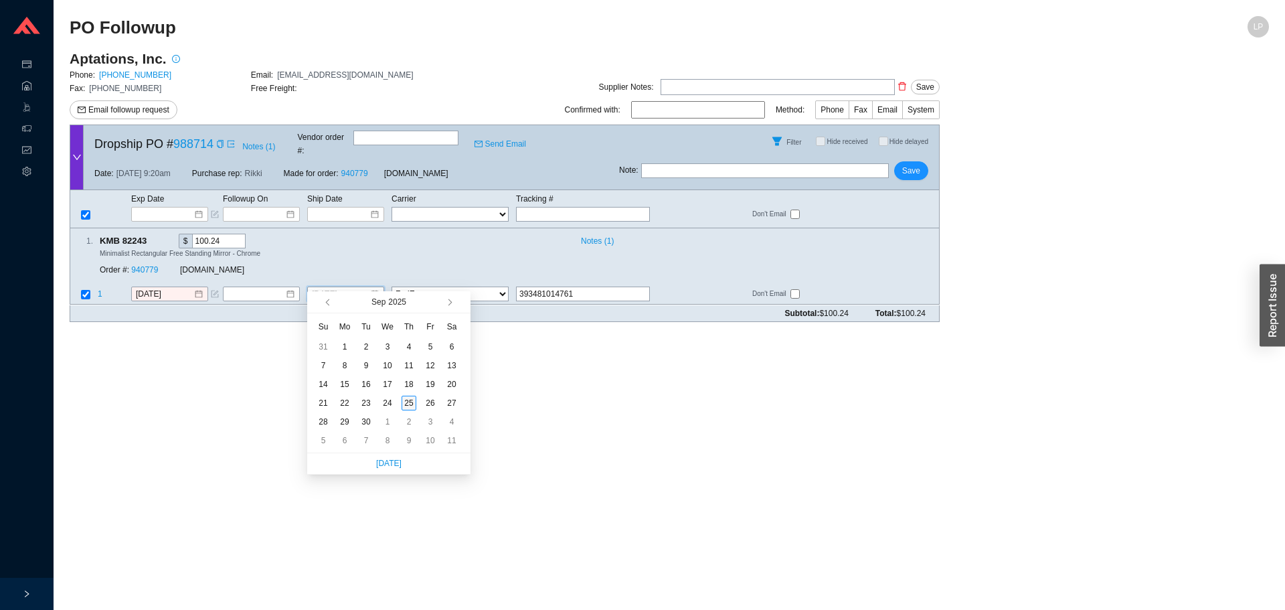
type input "[DATE]"
click at [412, 407] on div "25" at bounding box center [409, 402] width 15 height 15
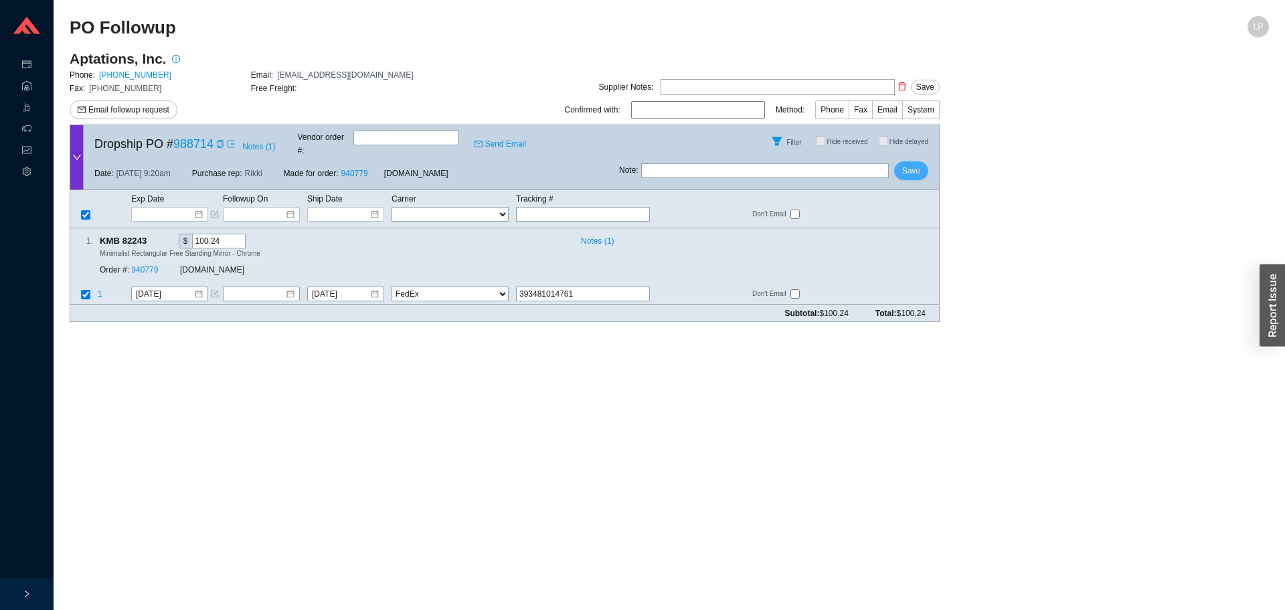
click at [921, 165] on button "Save" at bounding box center [911, 170] width 34 height 19
checkbox input "true"
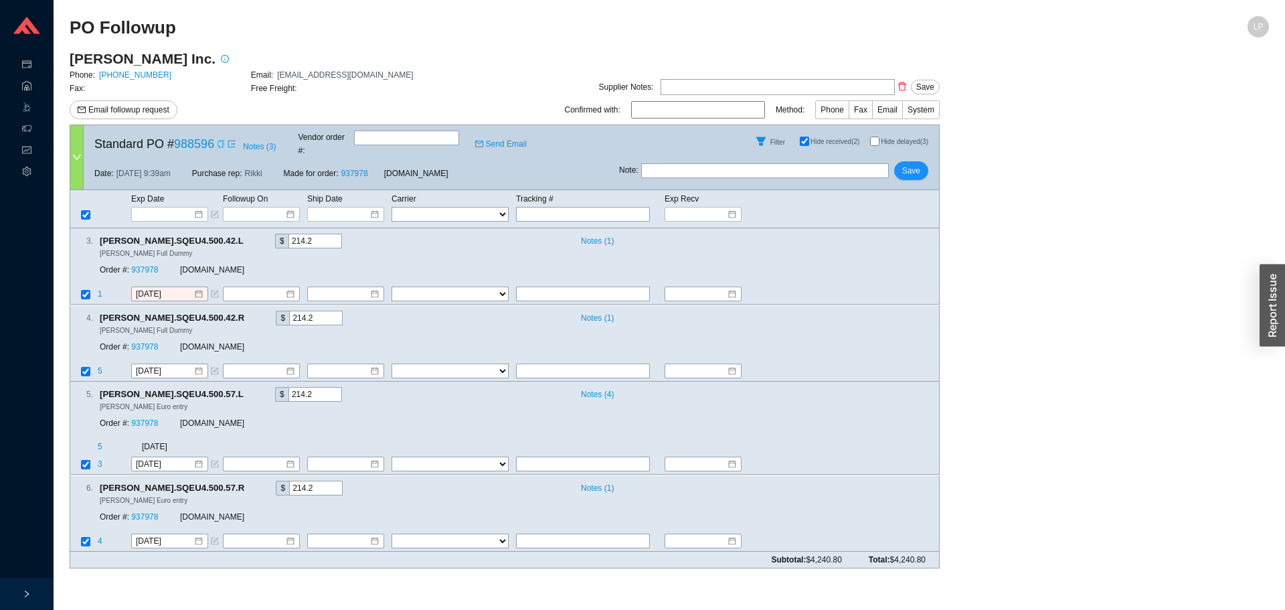
click at [220, 145] on icon "copy" at bounding box center [220, 144] width 6 height 8
click at [804, 137] on input "Hide received (2)" at bounding box center [804, 141] width 9 height 9
checkbox input "false"
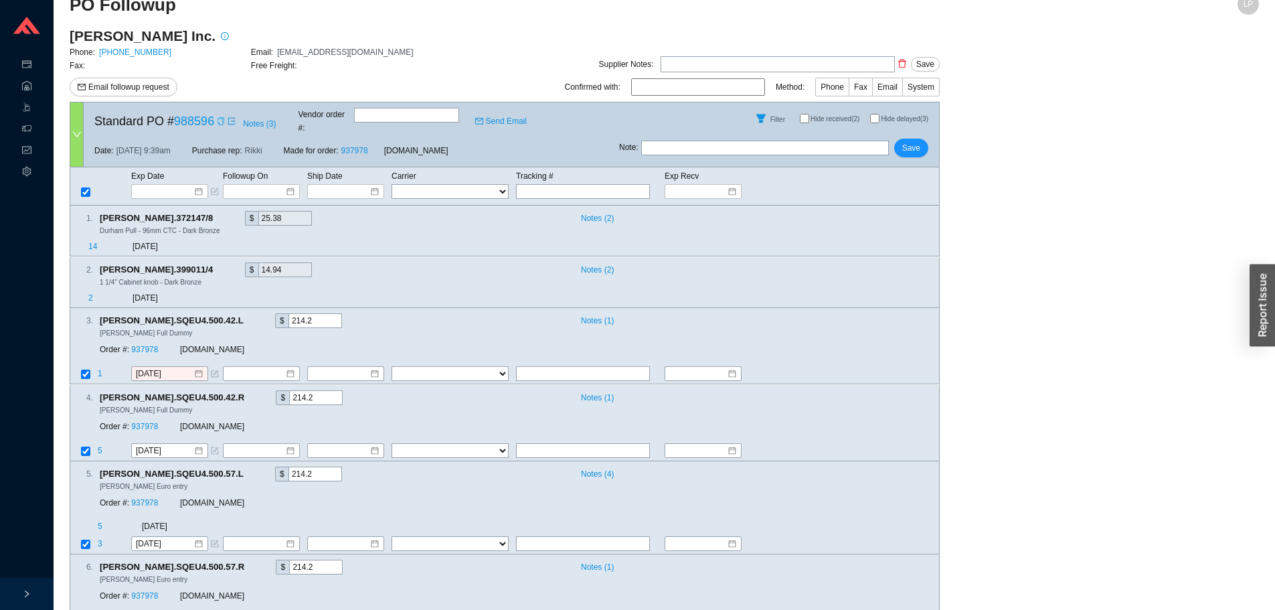
scroll to position [58, 0]
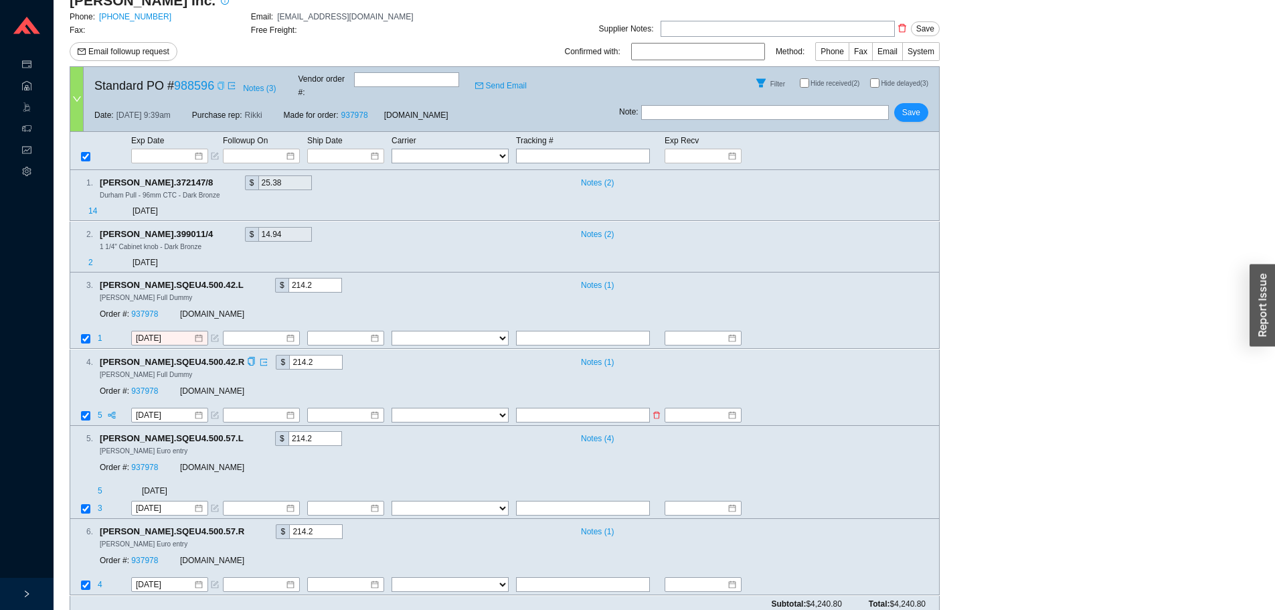
click at [84, 407] on td at bounding box center [83, 416] width 27 height 18
click at [573, 331] on input "text" at bounding box center [583, 338] width 134 height 15
paste input "1Z5FW9050372186894"
type input "1Z5FW9050372186894"
click at [476, 331] on select "FedEx UPS ---------------- 2 Day Transportation INC A&B Freight A. [PERSON_NAME…" at bounding box center [449, 338] width 117 height 15
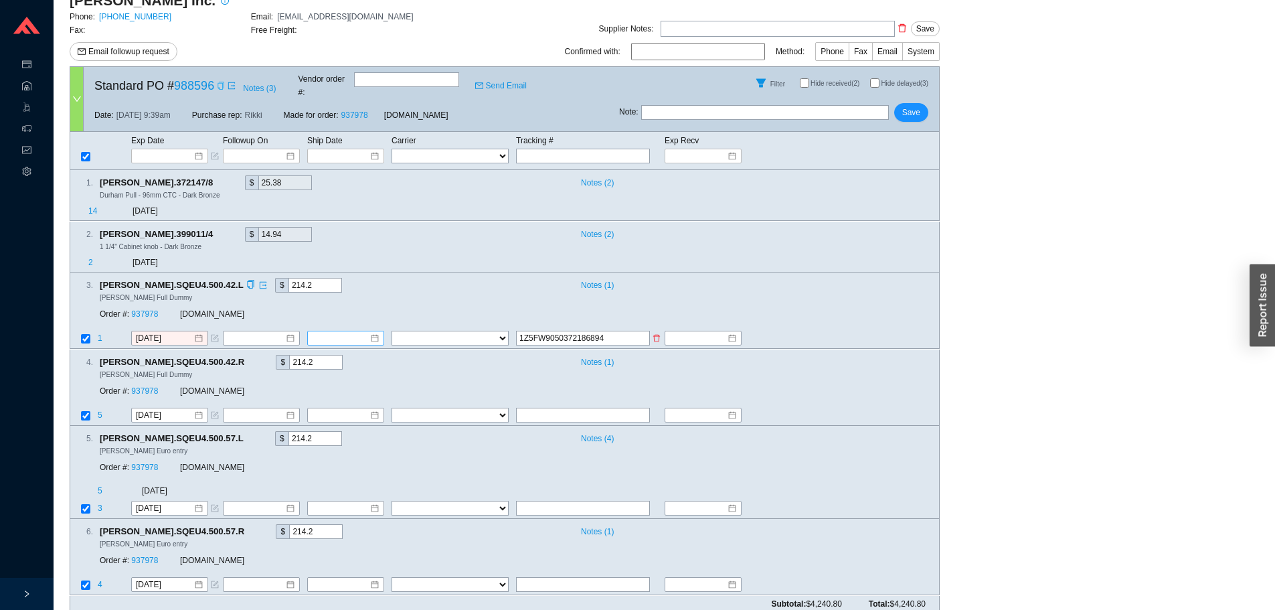
select select "2"
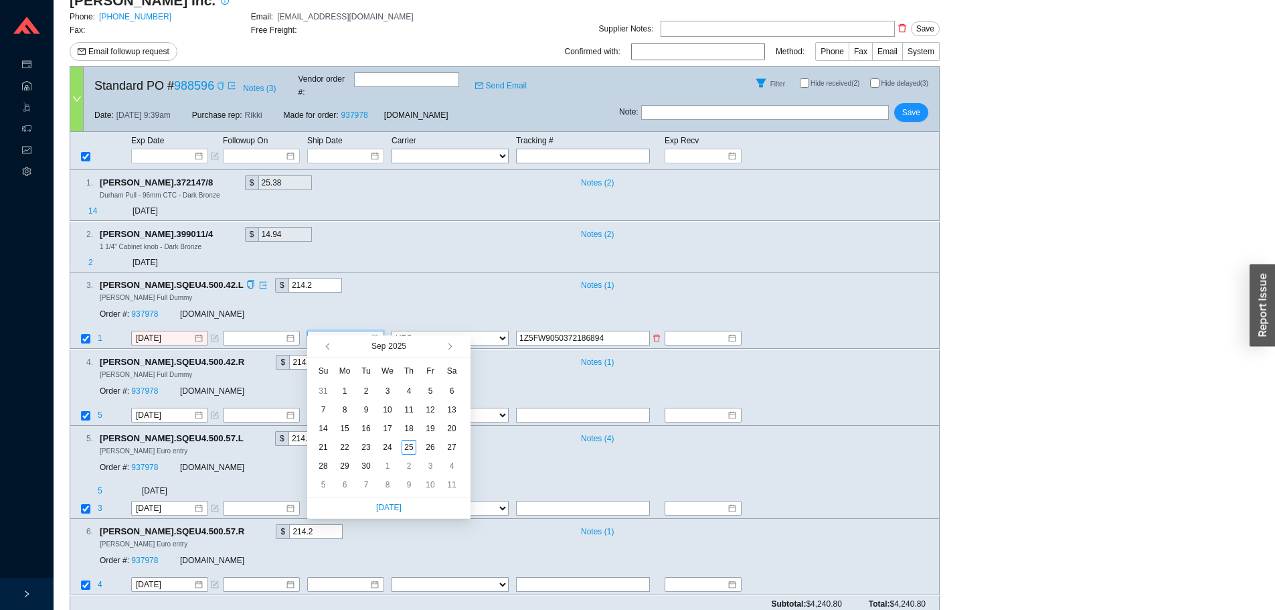
click at [339, 332] on input at bounding box center [341, 338] width 58 height 13
type input "[DATE]"
click at [371, 446] on div "23" at bounding box center [366, 447] width 15 height 15
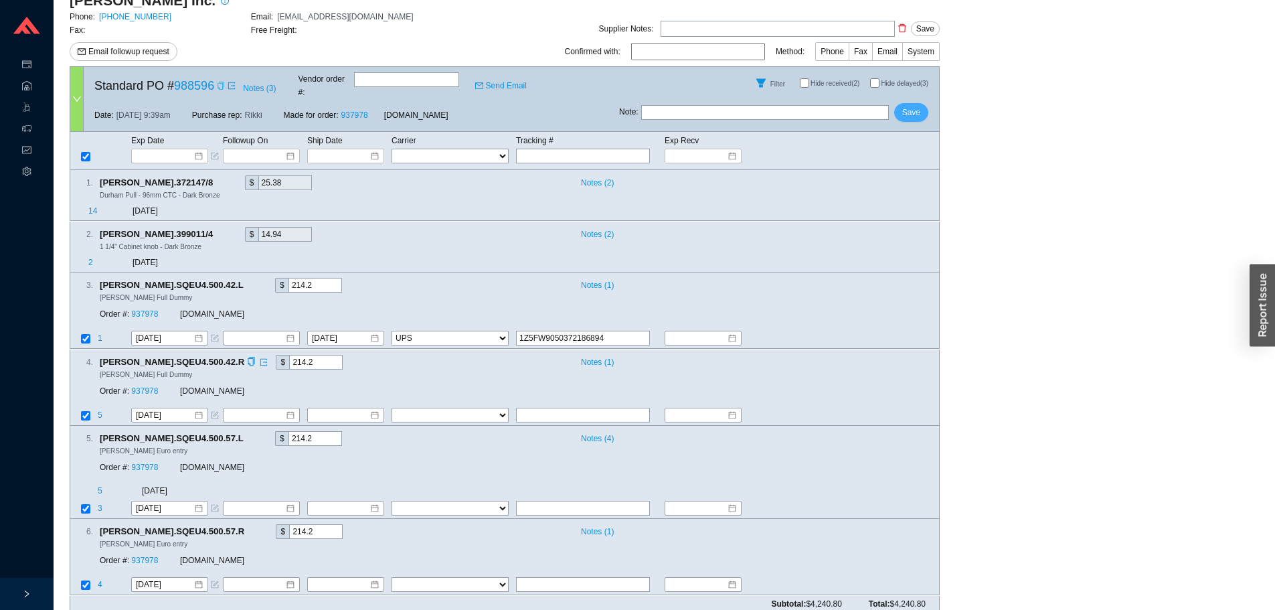
drag, startPoint x: 908, startPoint y: 103, endPoint x: 760, endPoint y: 365, distance: 300.9
click at [772, 364] on form "Standard PO # 988596 Notes ( 3 ) Vendor order # : Send Email Filter Hide receiv…" at bounding box center [505, 338] width 870 height 545
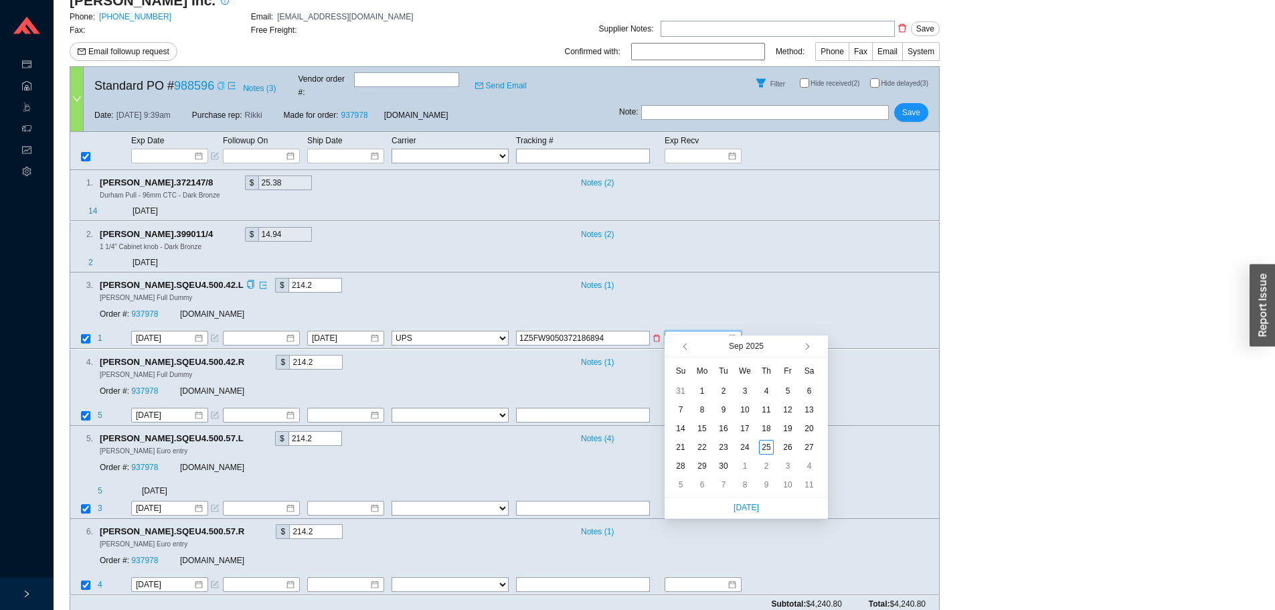
click at [696, 332] on input at bounding box center [698, 338] width 58 height 13
type input "[DATE]"
click at [766, 443] on div "25" at bounding box center [766, 447] width 15 height 15
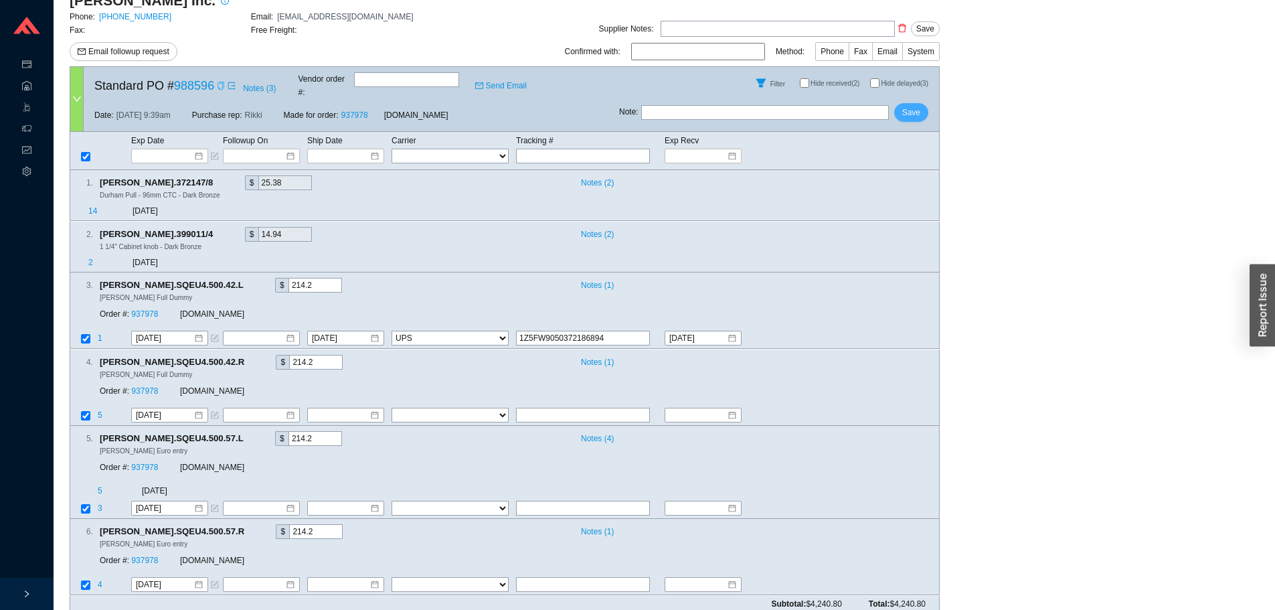
click at [898, 104] on button "Save" at bounding box center [911, 112] width 34 height 19
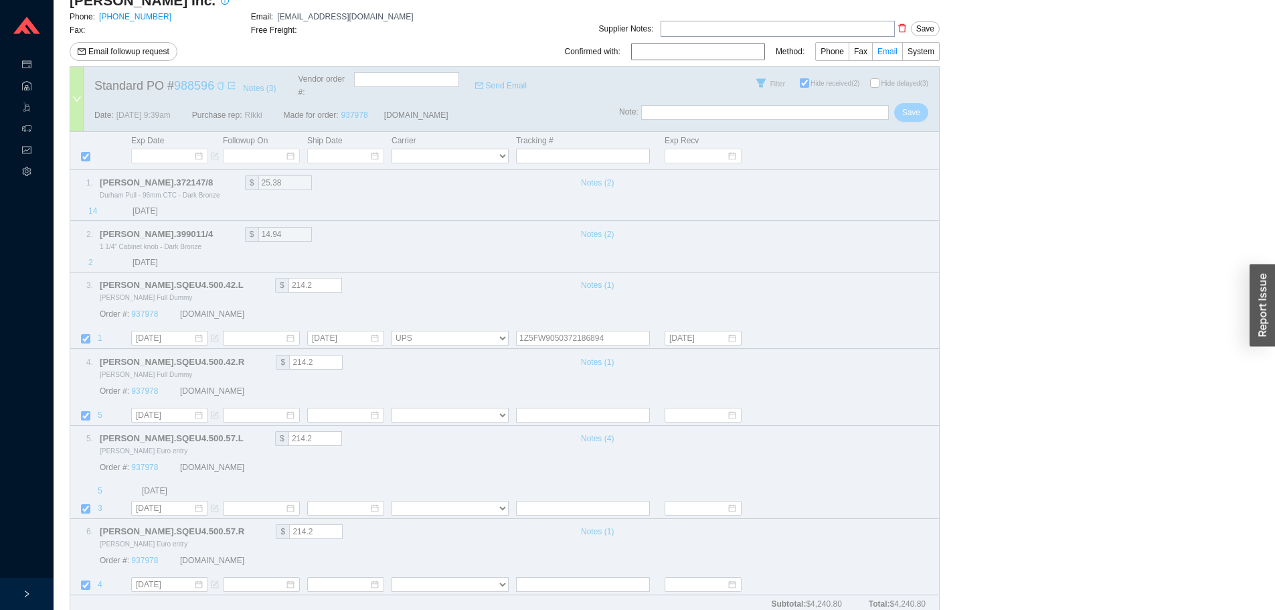
checkbox input "true"
select select "2"
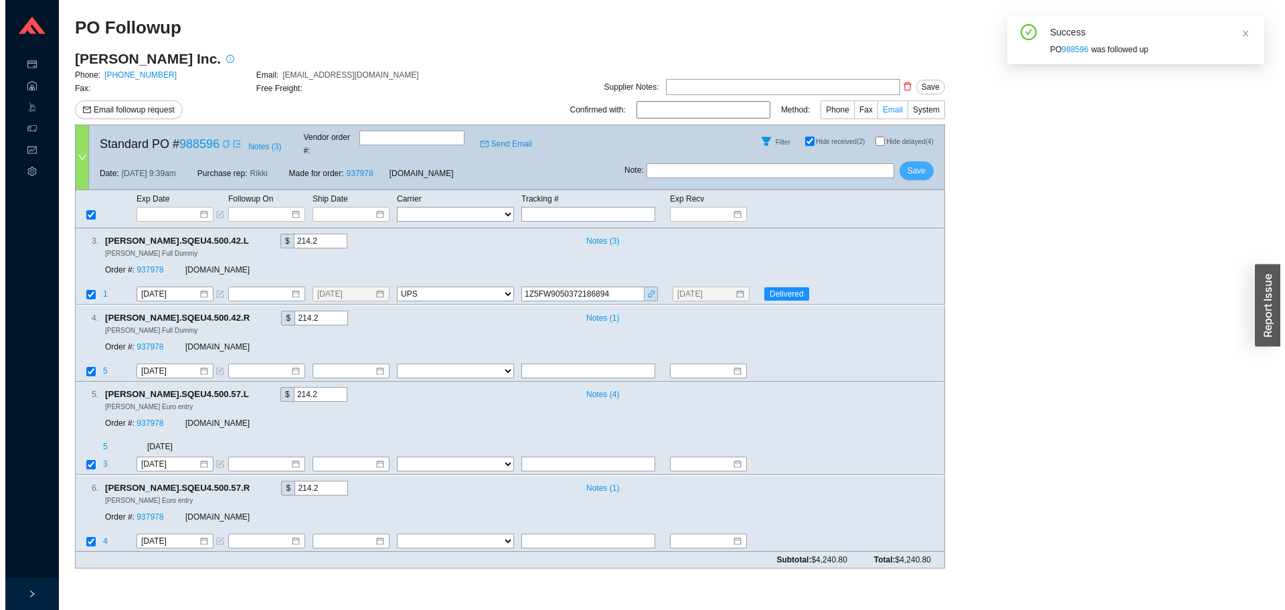
scroll to position [0, 0]
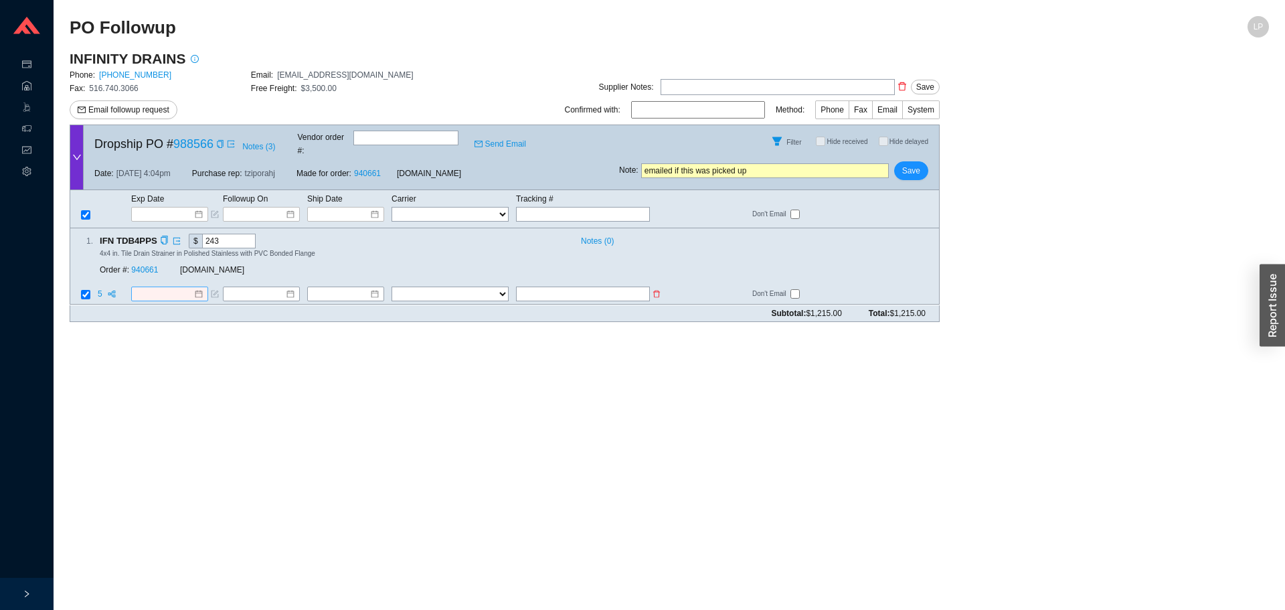
click at [173, 288] on div at bounding box center [169, 294] width 77 height 15
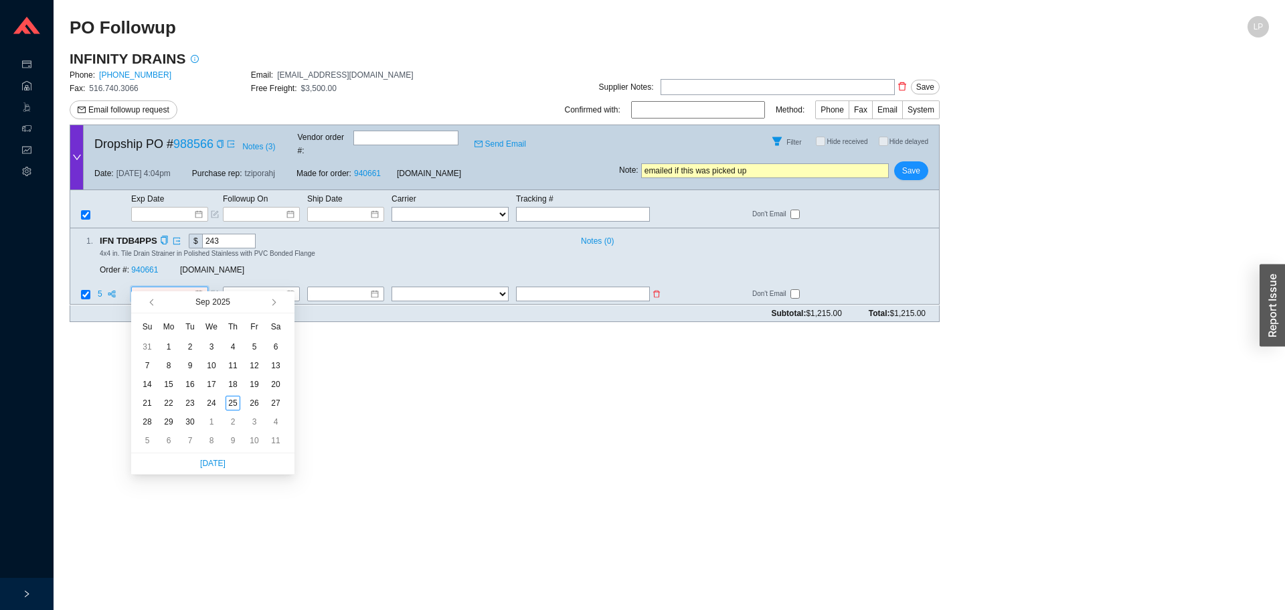
click at [177, 288] on input at bounding box center [165, 294] width 58 height 13
type input "[DATE]"
click at [170, 404] on div "22" at bounding box center [168, 402] width 15 height 15
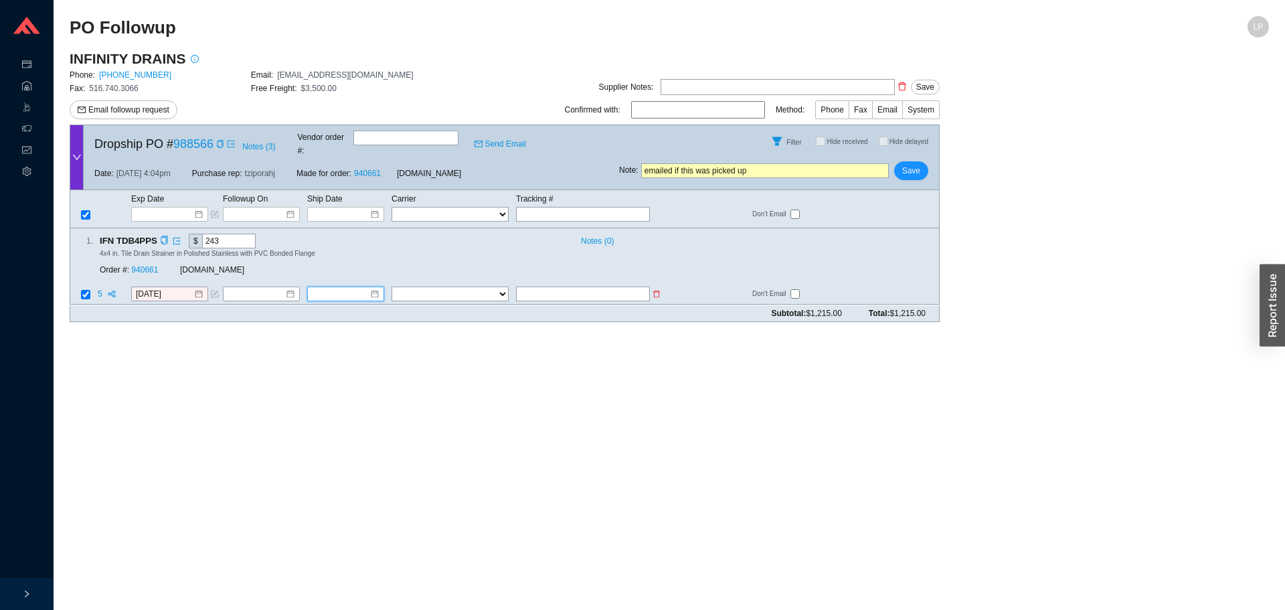
click at [331, 288] on input at bounding box center [341, 294] width 58 height 13
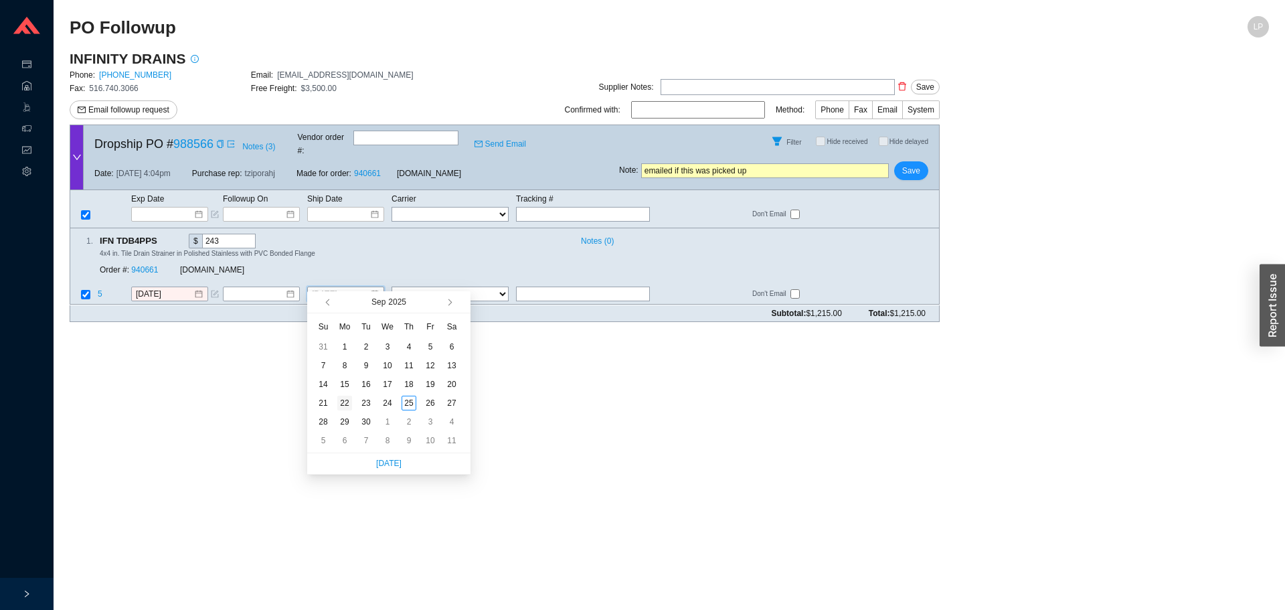
type input "[DATE]"
drag, startPoint x: 343, startPoint y: 396, endPoint x: 411, endPoint y: 321, distance: 100.9
click at [344, 393] on td "22" at bounding box center [344, 402] width 21 height 19
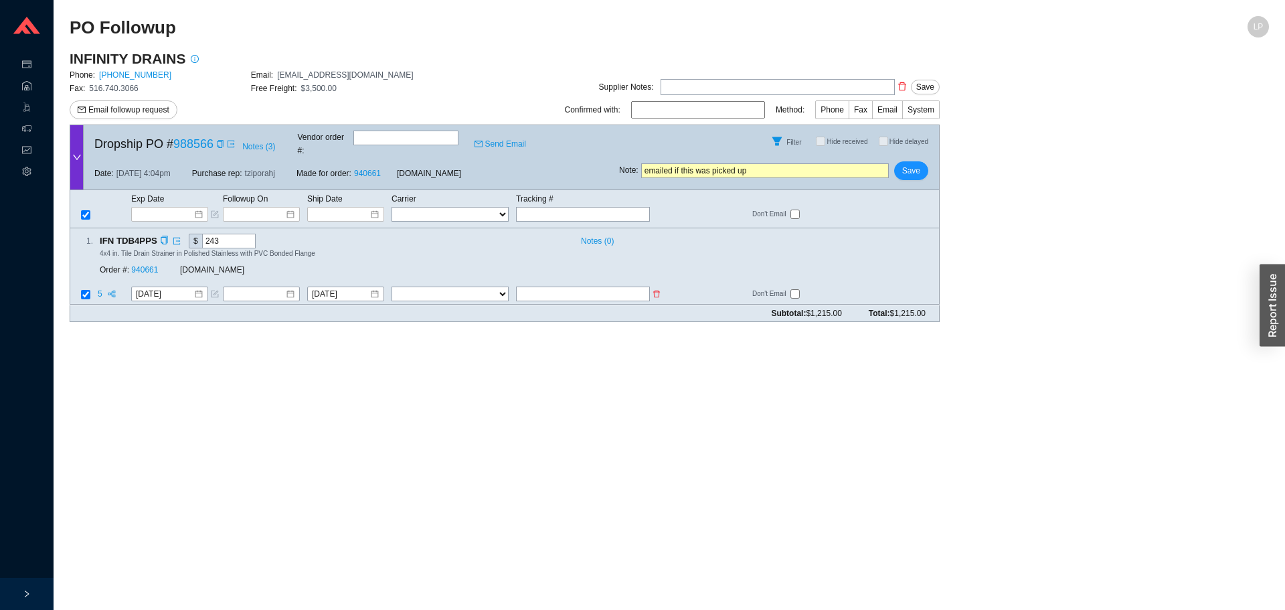
click at [448, 287] on select "FedEx UPS ---------------- 2 Day Transportation INC A&B Freight A. [PERSON_NAME…" at bounding box center [449, 294] width 117 height 15
select select "48"
click at [795, 290] on input "checkbox" at bounding box center [794, 294] width 9 height 9
checkbox input "true"
click at [622, 287] on input "text" at bounding box center [583, 294] width 134 height 15
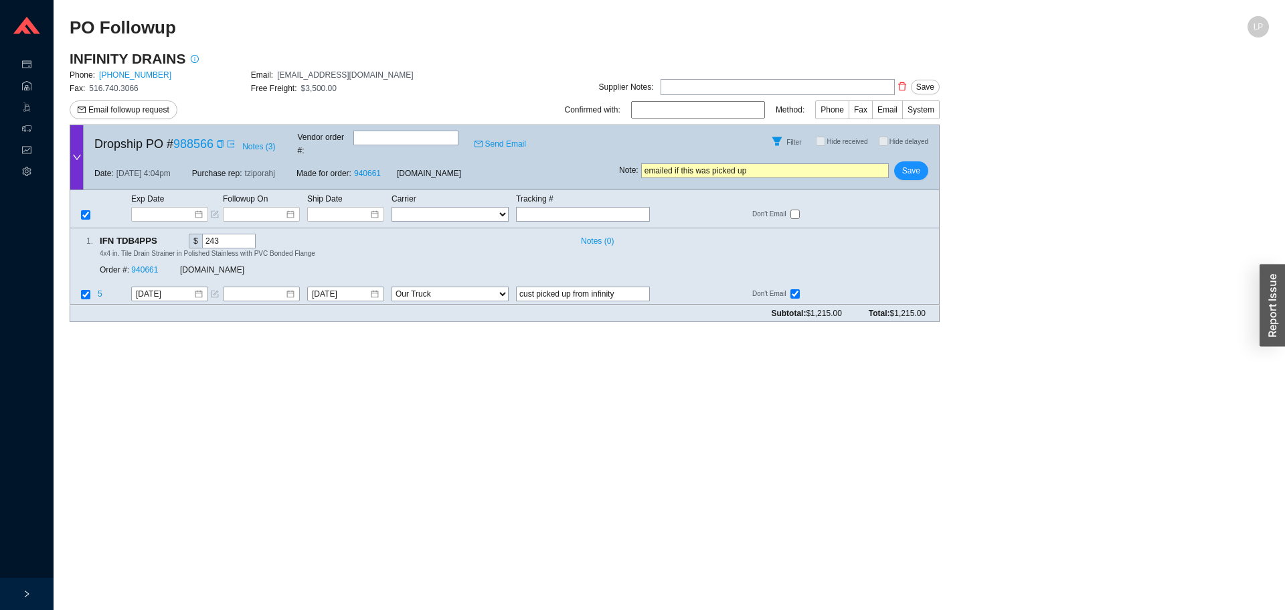
type input "cust picked up from infinity"
drag, startPoint x: 770, startPoint y: 166, endPoint x: 656, endPoint y: 163, distance: 113.1
click at [656, 163] on input "emailed if this was picked up" at bounding box center [765, 170] width 248 height 15
type input "e"
click at [917, 164] on span "Save" at bounding box center [911, 170] width 18 height 13
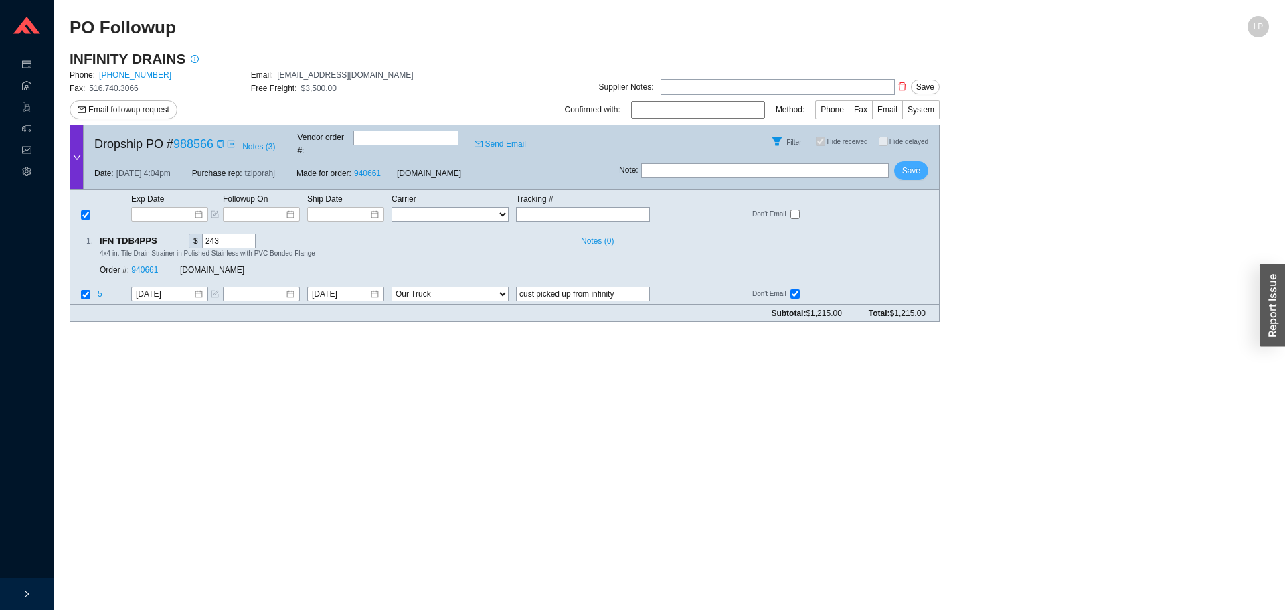
checkbox input "true"
click at [584, 286] on td at bounding box center [589, 295] width 149 height 18
drag, startPoint x: 537, startPoint y: 286, endPoint x: 510, endPoint y: 290, distance: 27.1
click at [530, 290] on td at bounding box center [589, 295] width 149 height 18
paste input "393543632380"
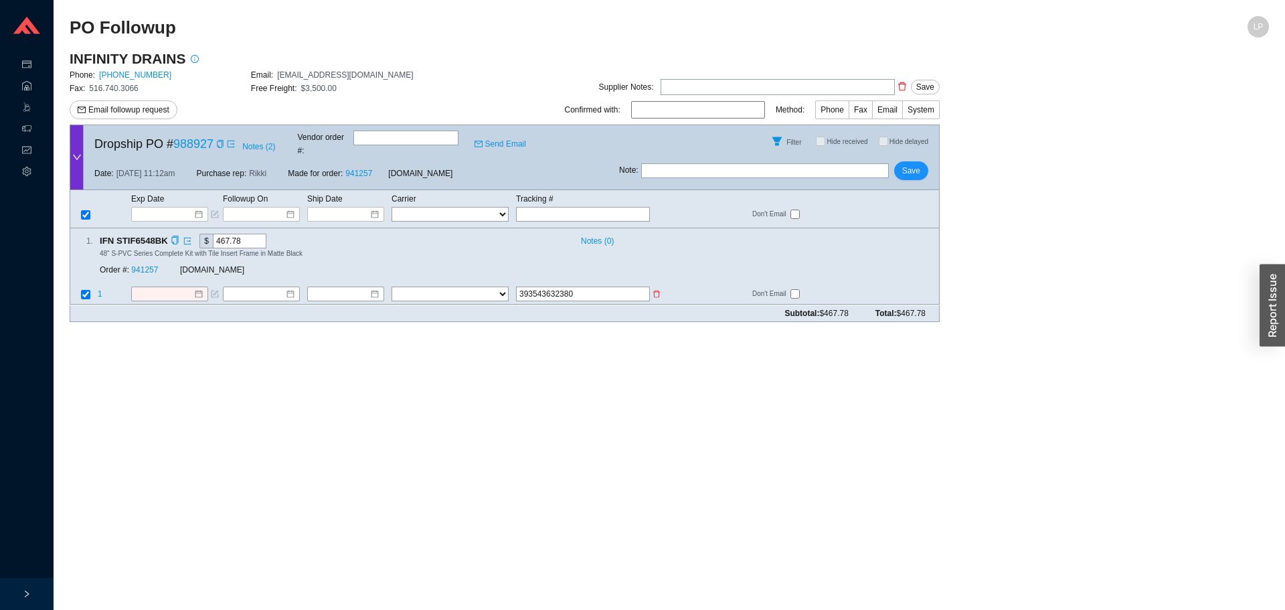
type input "393543632380"
click at [478, 287] on select "FedEx UPS ---------------- 2 Day Transportation INC A&B Freight A. [PERSON_NAME…" at bounding box center [449, 294] width 117 height 15
select select "1"
click at [325, 288] on input at bounding box center [341, 294] width 58 height 13
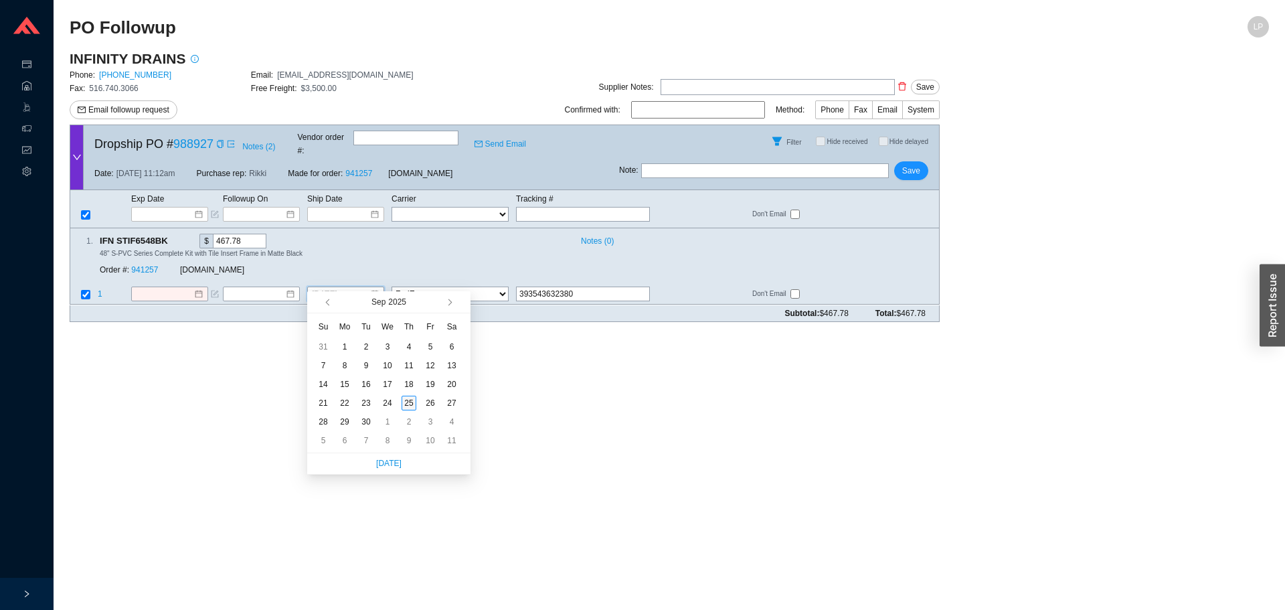
type input "[DATE]"
drag, startPoint x: 404, startPoint y: 406, endPoint x: 332, endPoint y: 369, distance: 80.5
click at [404, 404] on div "25" at bounding box center [409, 402] width 15 height 15
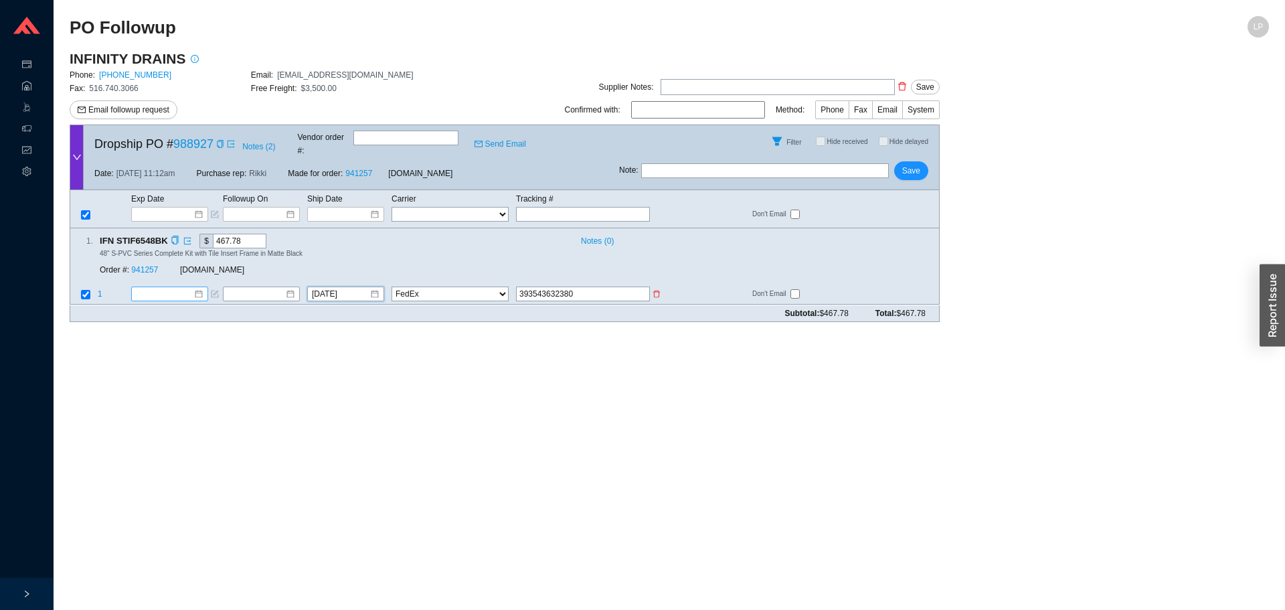
click at [155, 288] on input at bounding box center [165, 294] width 58 height 13
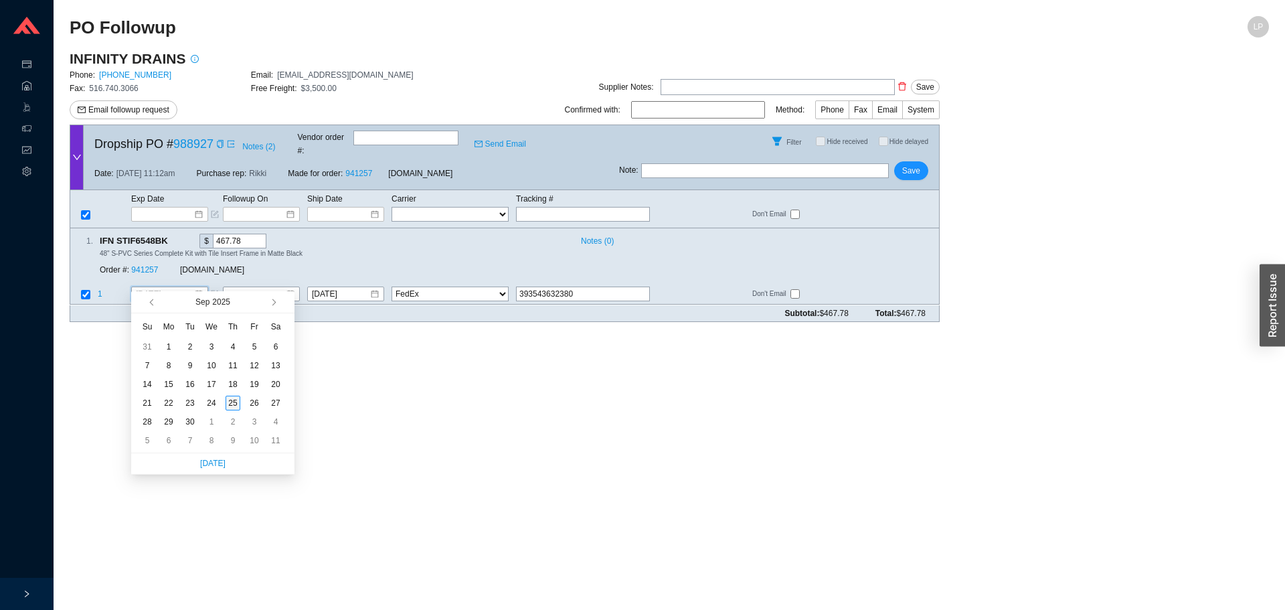
type input "9/25/2025"
click at [235, 404] on div "25" at bounding box center [233, 402] width 15 height 15
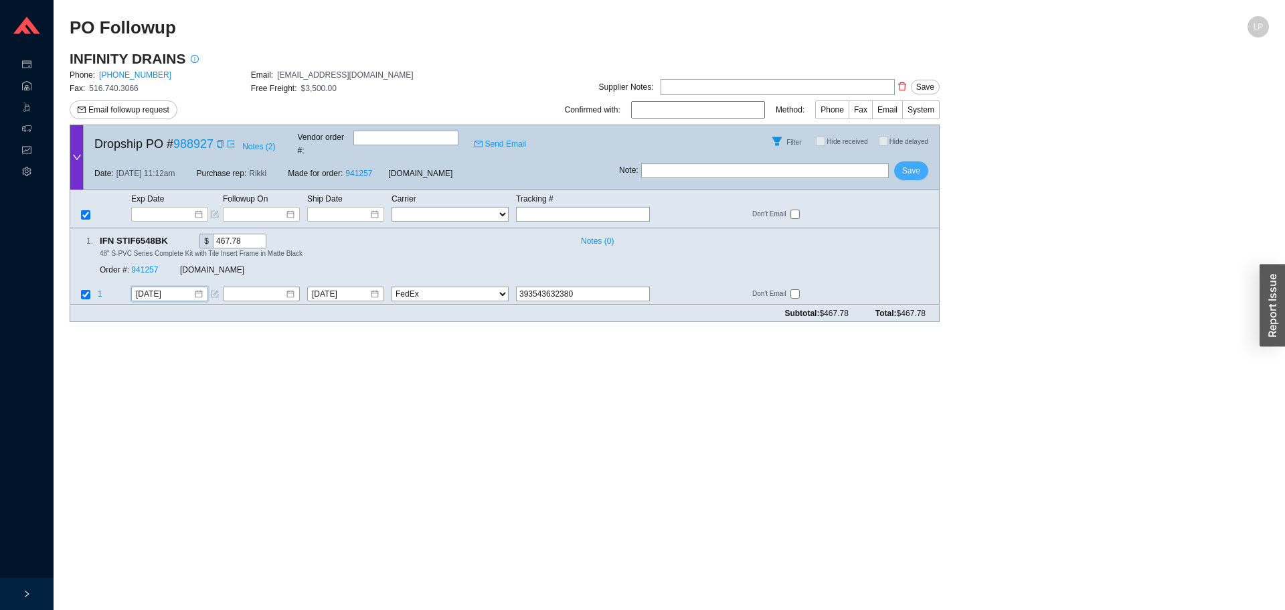
click at [916, 164] on span "Save" at bounding box center [911, 170] width 18 height 13
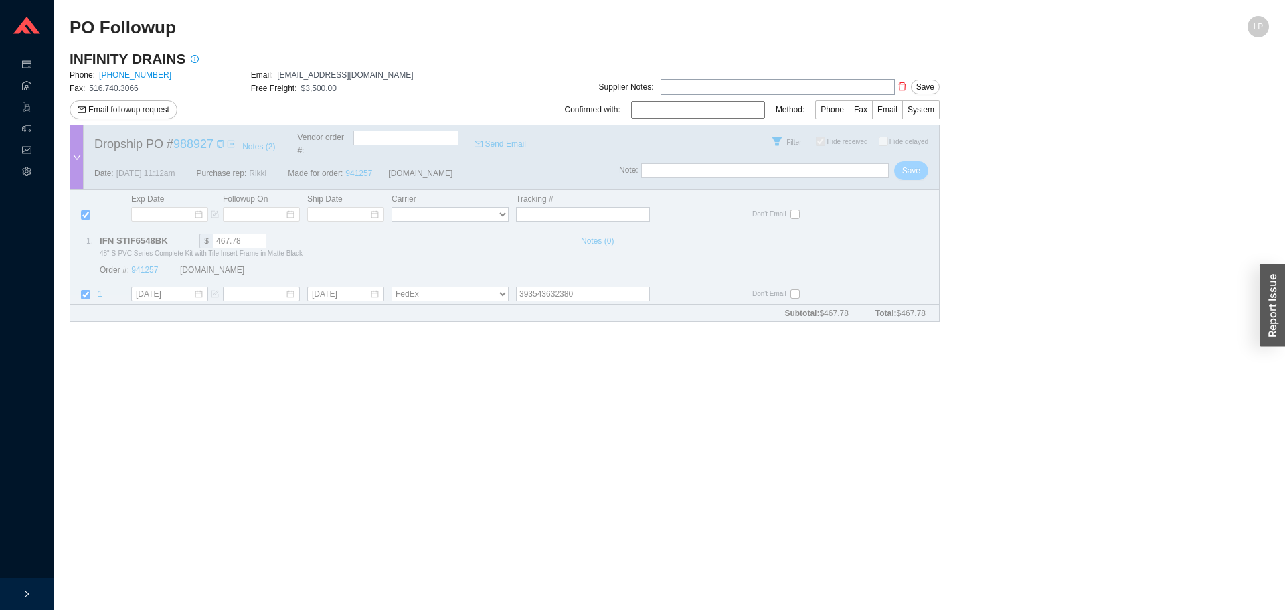
checkbox input "true"
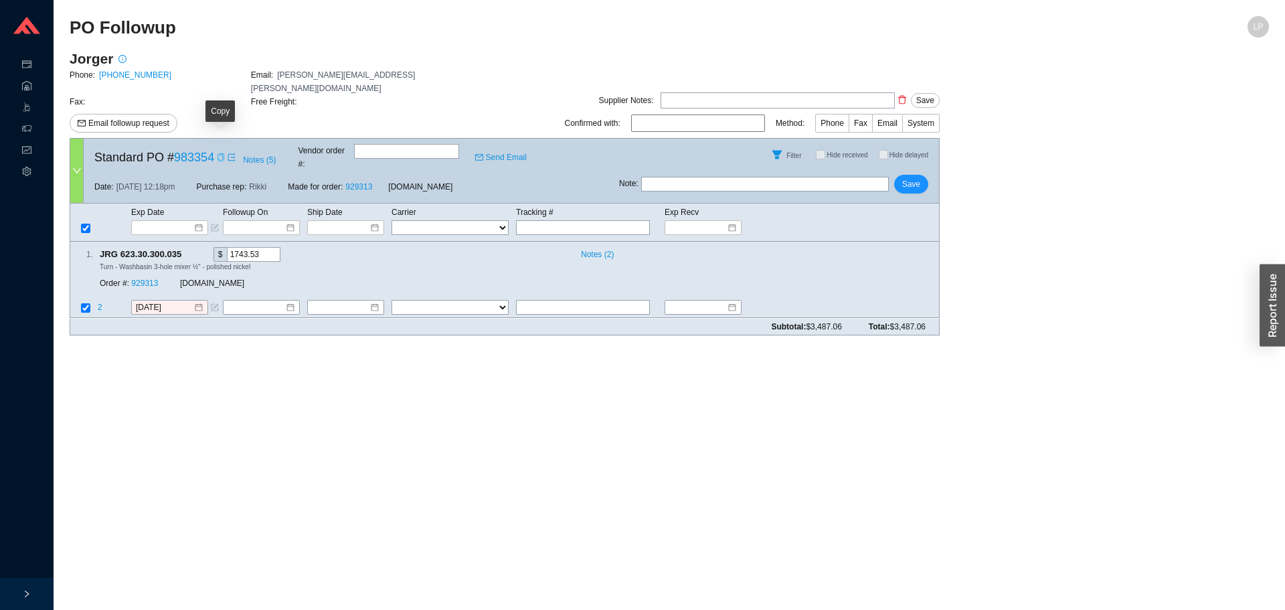
click at [219, 153] on icon "copy" at bounding box center [221, 157] width 8 height 8
click at [976, 388] on main "PO Followup LP Jorger Phone: [PHONE_NUMBER] Email: [PERSON_NAME][EMAIL_ADDRESS]…" at bounding box center [669, 313] width 1199 height 594
click at [1075, 333] on main "PO Followup LP Jorger Phone: [PHONE_NUMBER] Email: [PERSON_NAME][EMAIL_ADDRESS]…" at bounding box center [669, 313] width 1199 height 594
click at [802, 177] on input "text" at bounding box center [765, 184] width 248 height 15
type input "emailed"
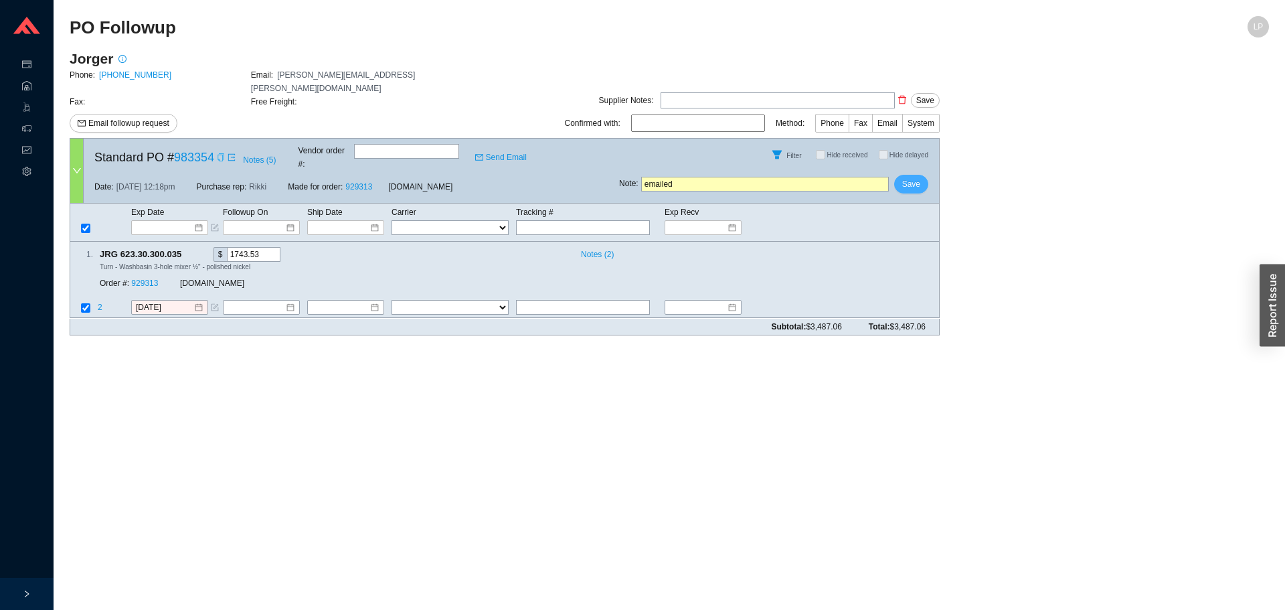
click at [895, 171] on div "Note : emailed Save" at bounding box center [779, 187] width 320 height 32
click at [899, 175] on button "Save" at bounding box center [911, 184] width 34 height 19
click at [917, 177] on span "Save" at bounding box center [911, 183] width 18 height 13
click at [960, 117] on div "Does followup note still apply? No Yes" at bounding box center [911, 112] width 137 height 52
drag, startPoint x: 960, startPoint y: 122, endPoint x: 1066, endPoint y: 8, distance: 155.3
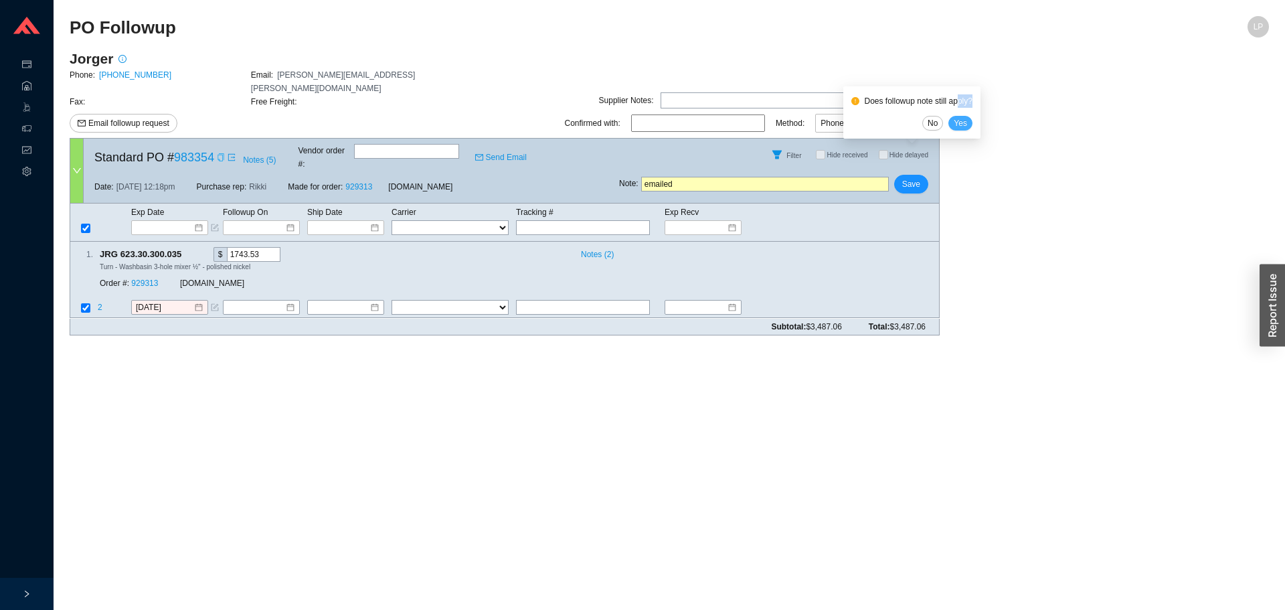
click at [961, 122] on span "Yes" at bounding box center [960, 122] width 13 height 13
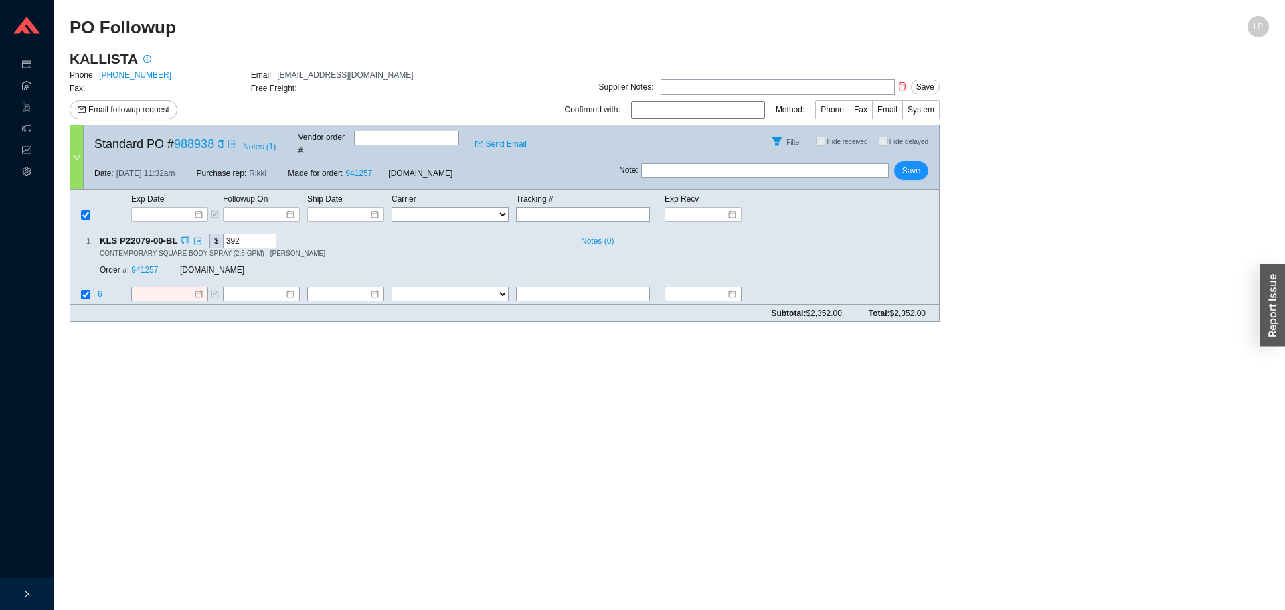
click at [146, 264] on div "Order #: 941257" at bounding box center [140, 270] width 80 height 13
click at [149, 266] on link "941257" at bounding box center [144, 270] width 27 height 9
click at [788, 163] on input "text" at bounding box center [765, 170] width 248 height 15
type input "flow rate- i emailed there should be waiver"
click at [914, 165] on span "Save" at bounding box center [911, 170] width 18 height 13
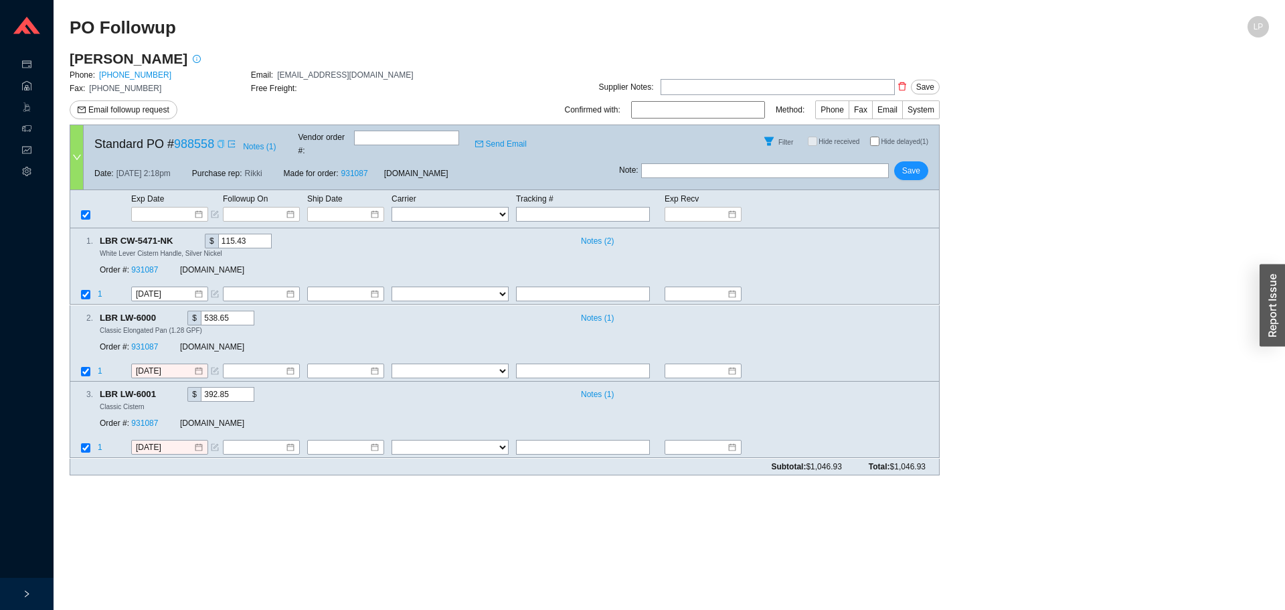
click at [220, 143] on icon "copy" at bounding box center [221, 144] width 8 height 8
click at [133, 118] on button "Email followup request" at bounding box center [124, 109] width 108 height 19
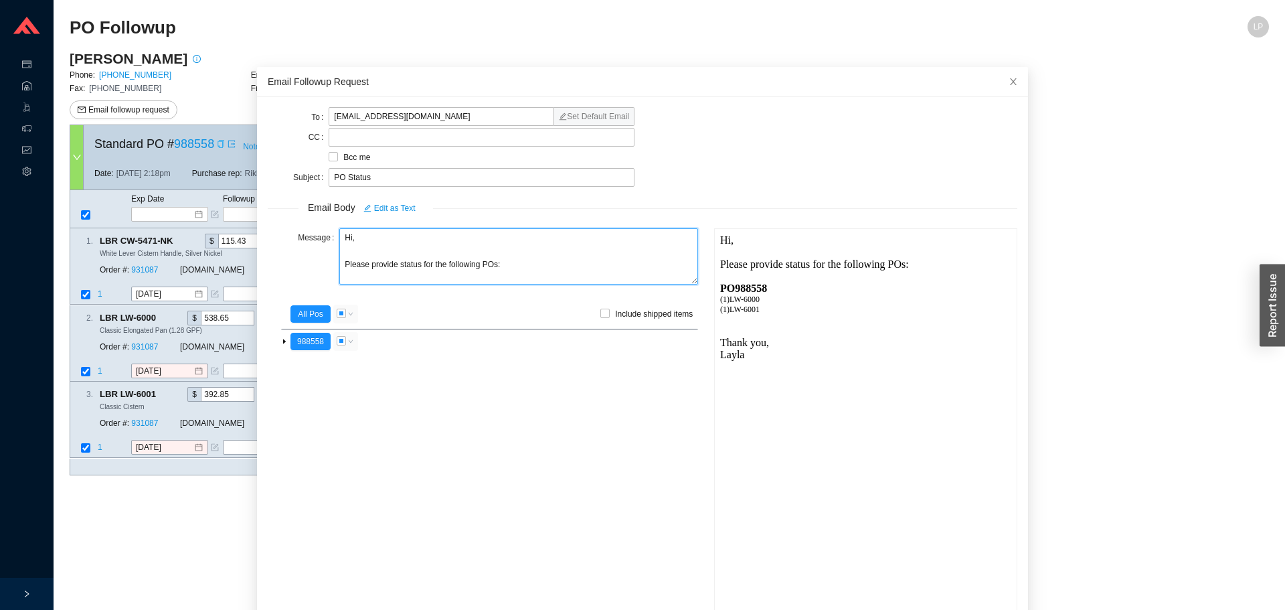
click at [393, 267] on textarea "Hi, Please provide status for the following POs:" at bounding box center [518, 256] width 359 height 56
click at [426, 267] on textarea "Hi, Please provide the status for the following POs:" at bounding box center [518, 256] width 359 height 56
click at [429, 266] on textarea "Hi, Please provide the status for the following POs:" at bounding box center [518, 256] width 359 height 56
click at [488, 266] on textarea "Hi, Please provide the status/ tracking for the following POs:" at bounding box center [518, 256] width 359 height 56
click at [502, 265] on textarea "Hi, Please provide the status/ tracking for this following POs:" at bounding box center [518, 256] width 359 height 56
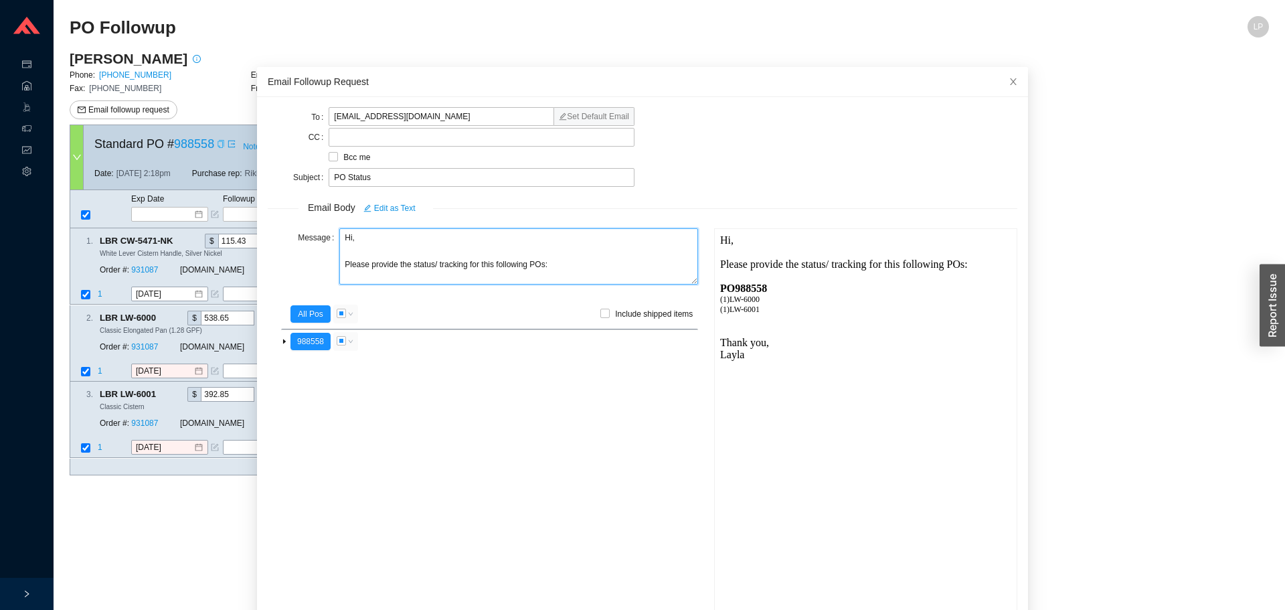
click at [502, 265] on textarea "Hi, Please provide the status/ tracking for this following POs:" at bounding box center [518, 256] width 359 height 56
drag, startPoint x: 361, startPoint y: 244, endPoint x: 315, endPoint y: 251, distance: 46.1
click at [315, 251] on div "Message Hi, Please provide the status/ tracking for this PO:" at bounding box center [483, 257] width 430 height 59
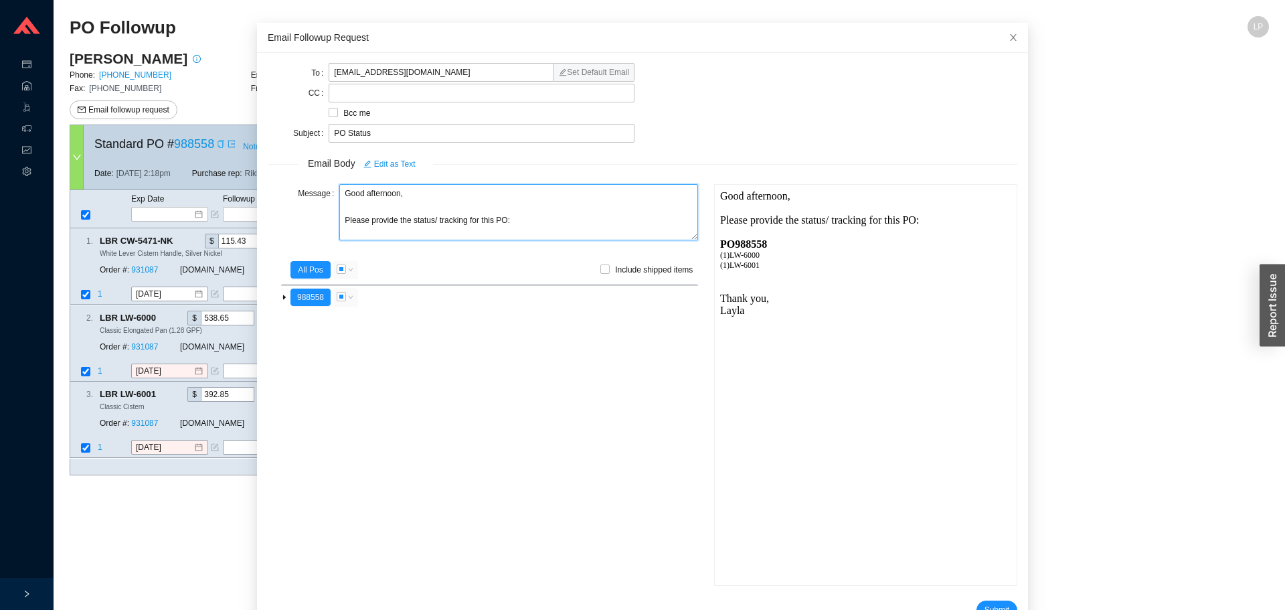
scroll to position [80, 0]
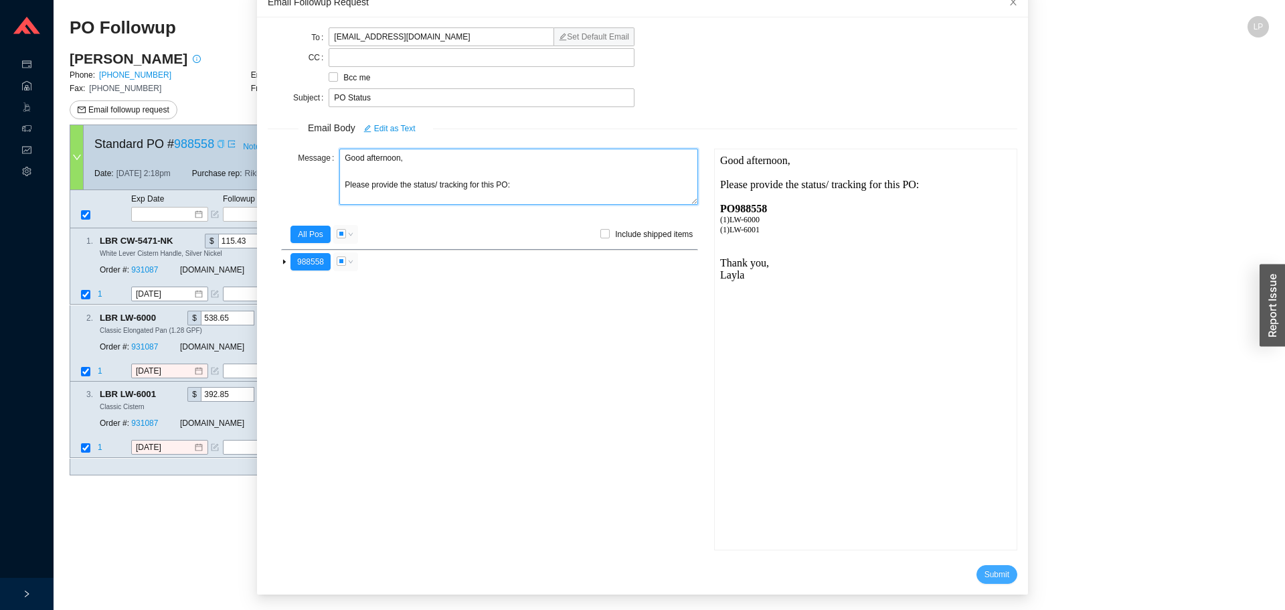
type textarea "Good afternoon, Please provide the status/ tracking for this PO:"
click at [984, 576] on span "Submit" at bounding box center [996, 573] width 25 height 13
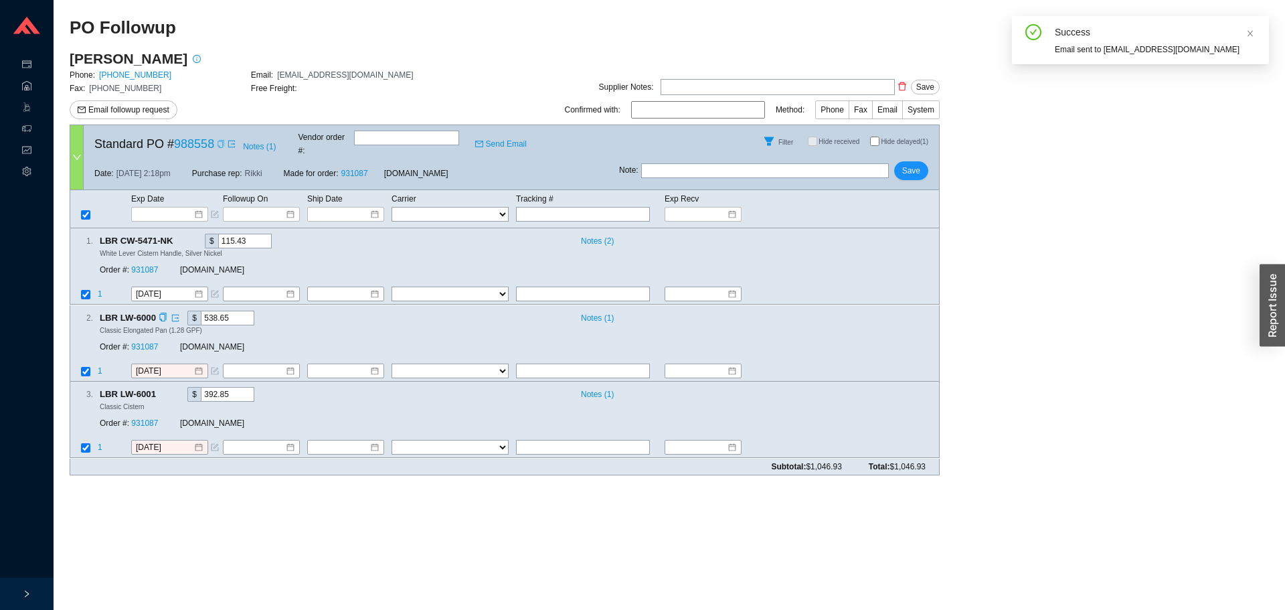
scroll to position [13, 0]
drag, startPoint x: 664, startPoint y: 164, endPoint x: 698, endPoint y: 200, distance: 49.7
click at [664, 165] on input "text" at bounding box center [765, 170] width 248 height 15
type input "emailed"
click at [902, 162] on button "Save" at bounding box center [911, 170] width 34 height 19
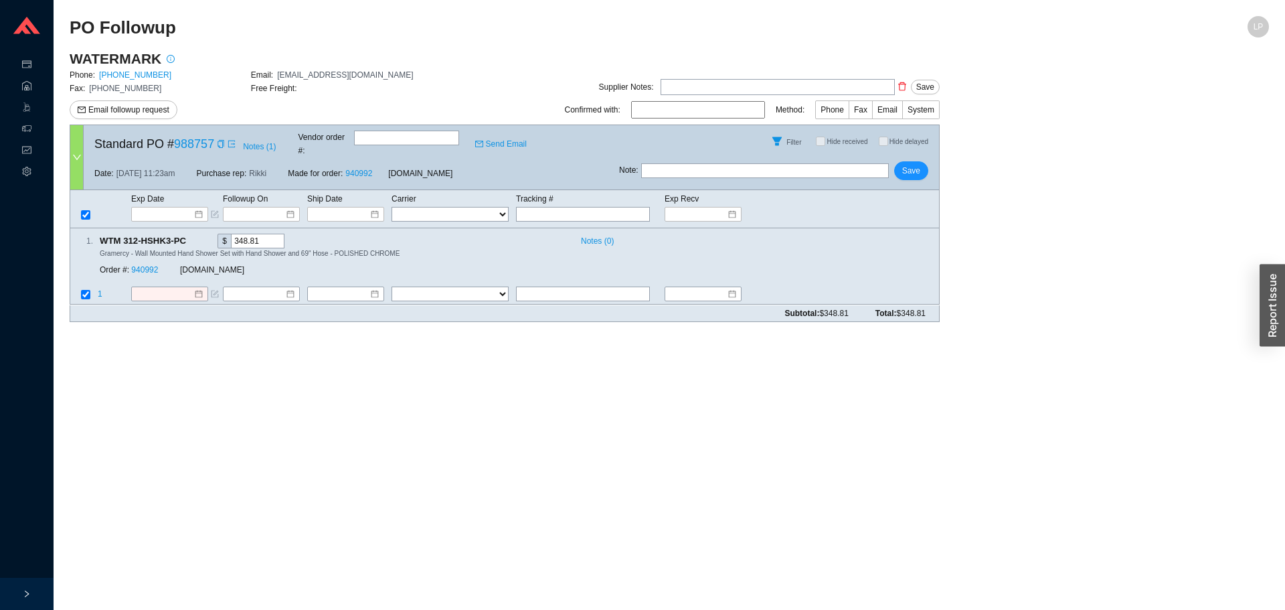
click at [1128, 285] on main "WATERMARK Phone: [PHONE_NUMBER] Email: [EMAIL_ADDRESS][DOMAIN_NAME] Fax: [PHONE…" at bounding box center [669, 191] width 1199 height 283
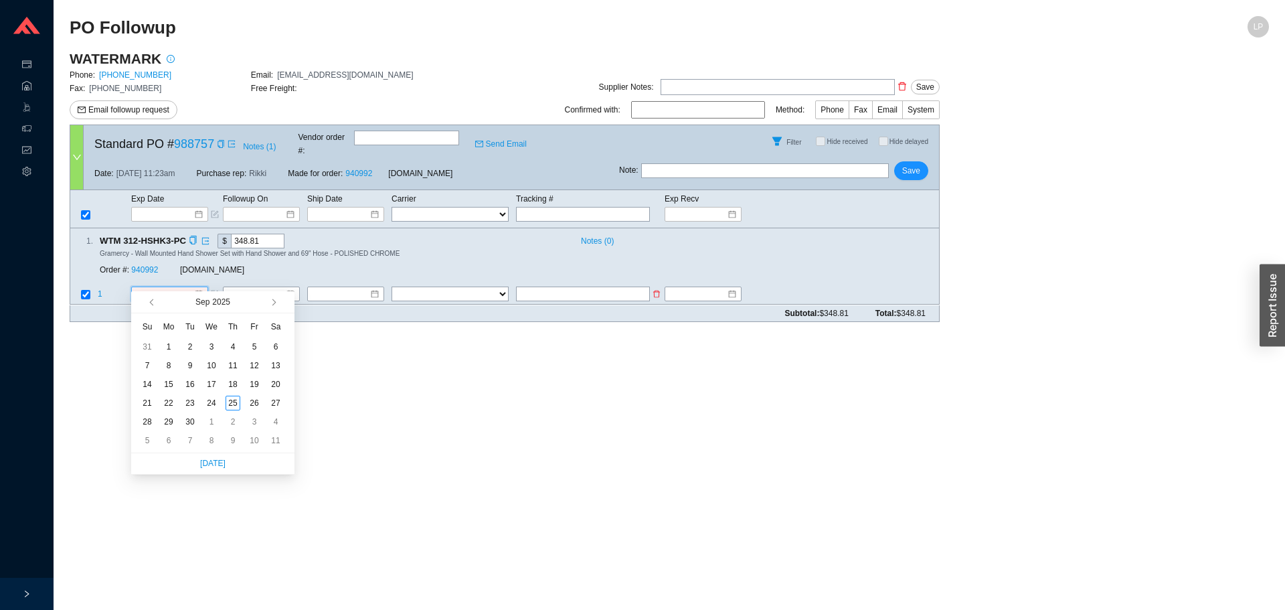
click at [165, 288] on input at bounding box center [165, 294] width 58 height 13
click at [275, 300] on button "button" at bounding box center [272, 301] width 13 height 21
type input "[DATE]"
click at [173, 386] on div "13" at bounding box center [168, 384] width 15 height 15
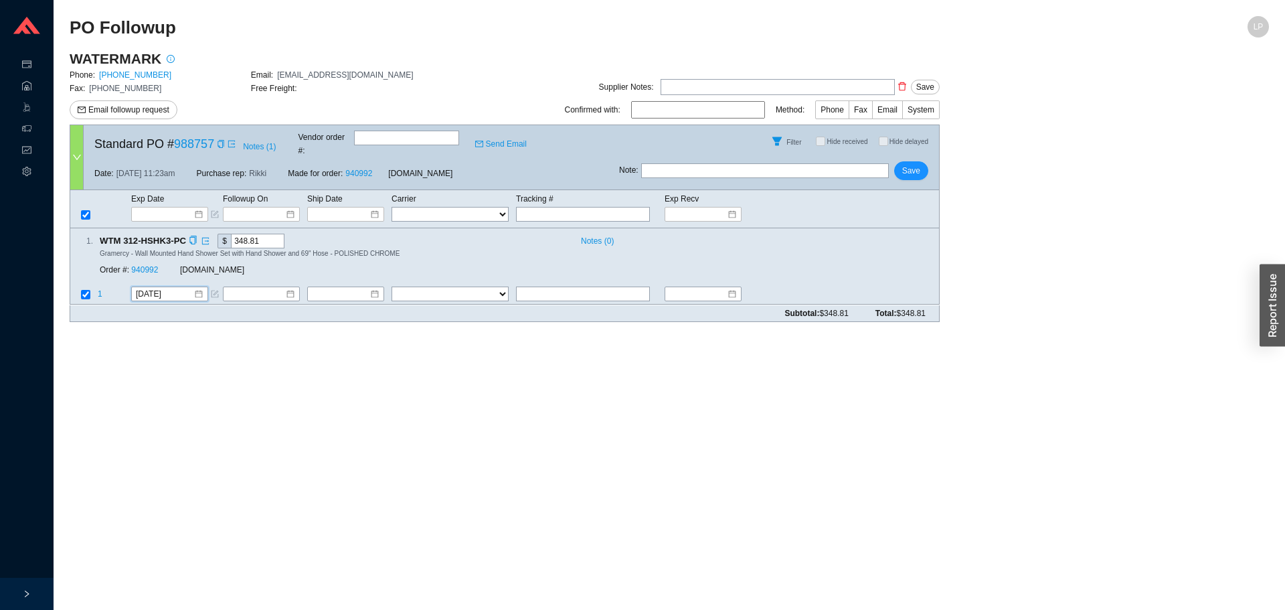
click at [149, 264] on div "Order #: 940992" at bounding box center [140, 270] width 80 height 13
click at [149, 266] on link "940992" at bounding box center [144, 270] width 27 height 9
click at [253, 288] on input at bounding box center [257, 294] width 58 height 13
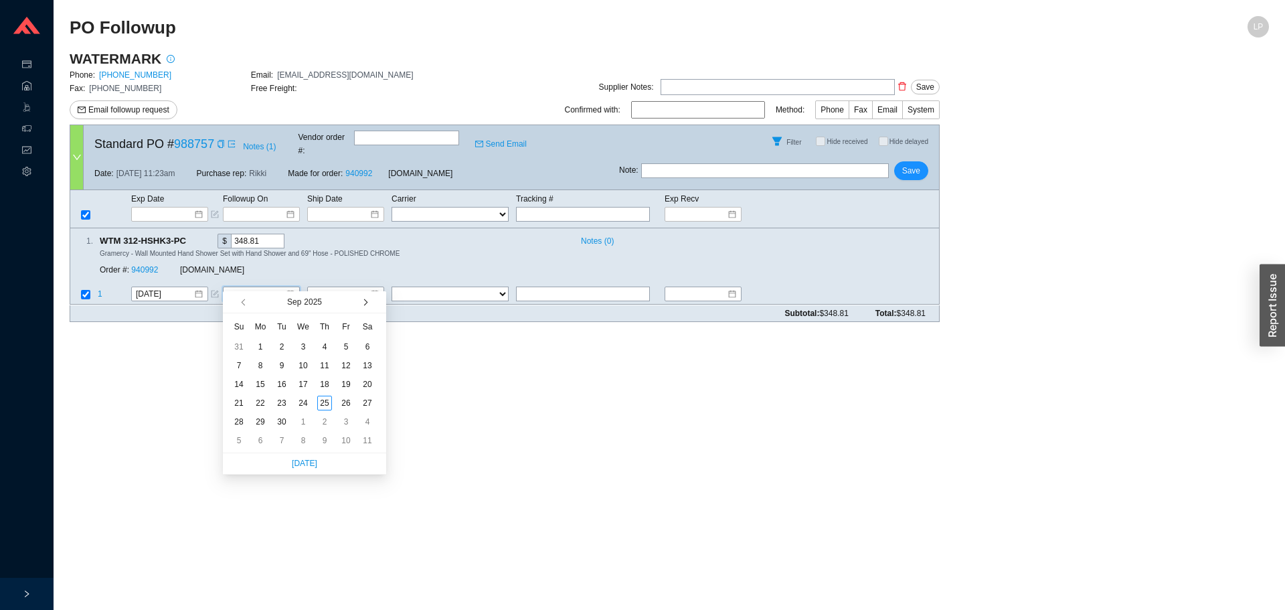
click at [365, 296] on button "button" at bounding box center [364, 301] width 13 height 21
type input "[DATE]"
click at [346, 361] on div "10" at bounding box center [346, 365] width 15 height 15
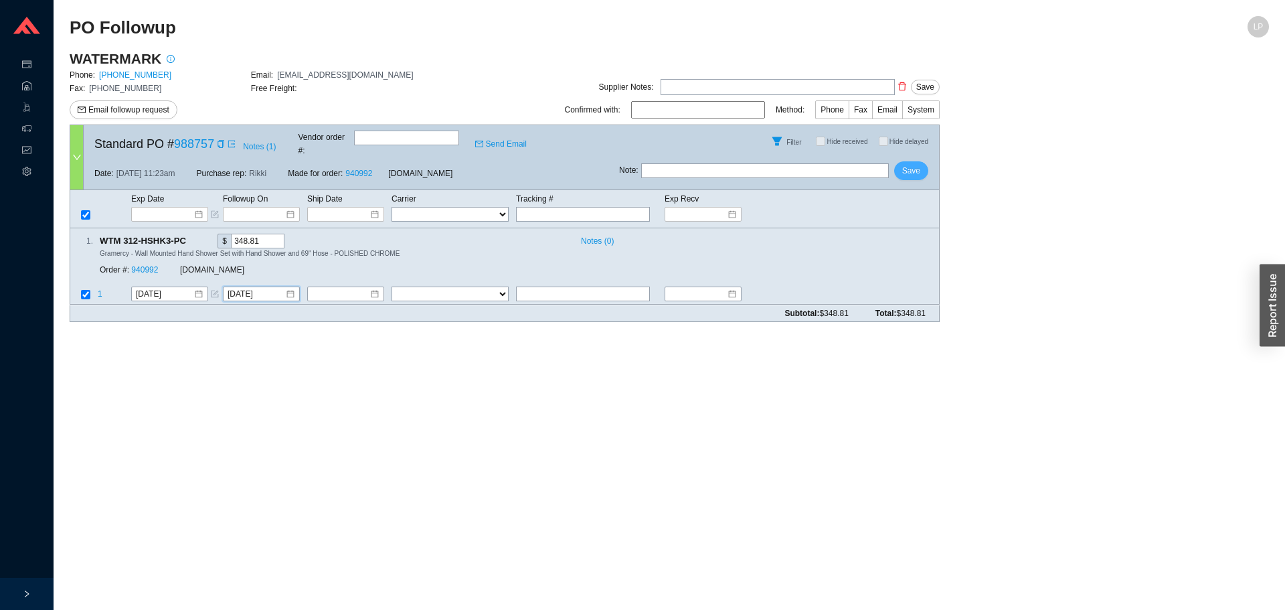
click at [924, 161] on button "Save" at bounding box center [911, 170] width 34 height 19
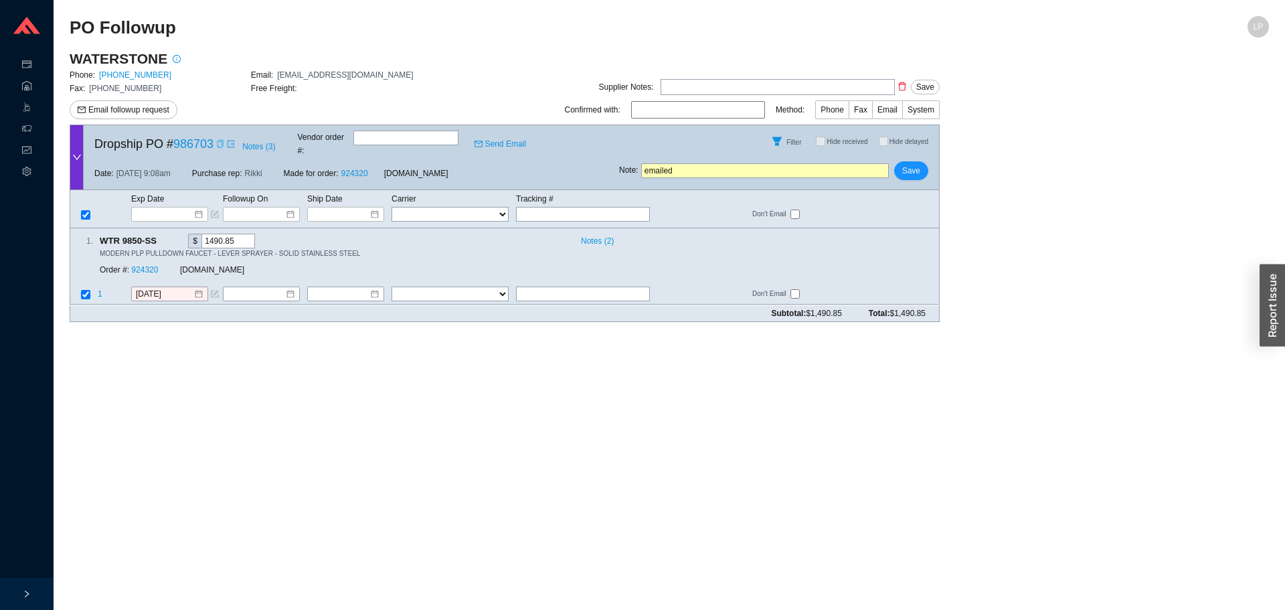
click at [220, 145] on icon "copy" at bounding box center [220, 144] width 6 height 8
